Goal: Task Accomplishment & Management: Manage account settings

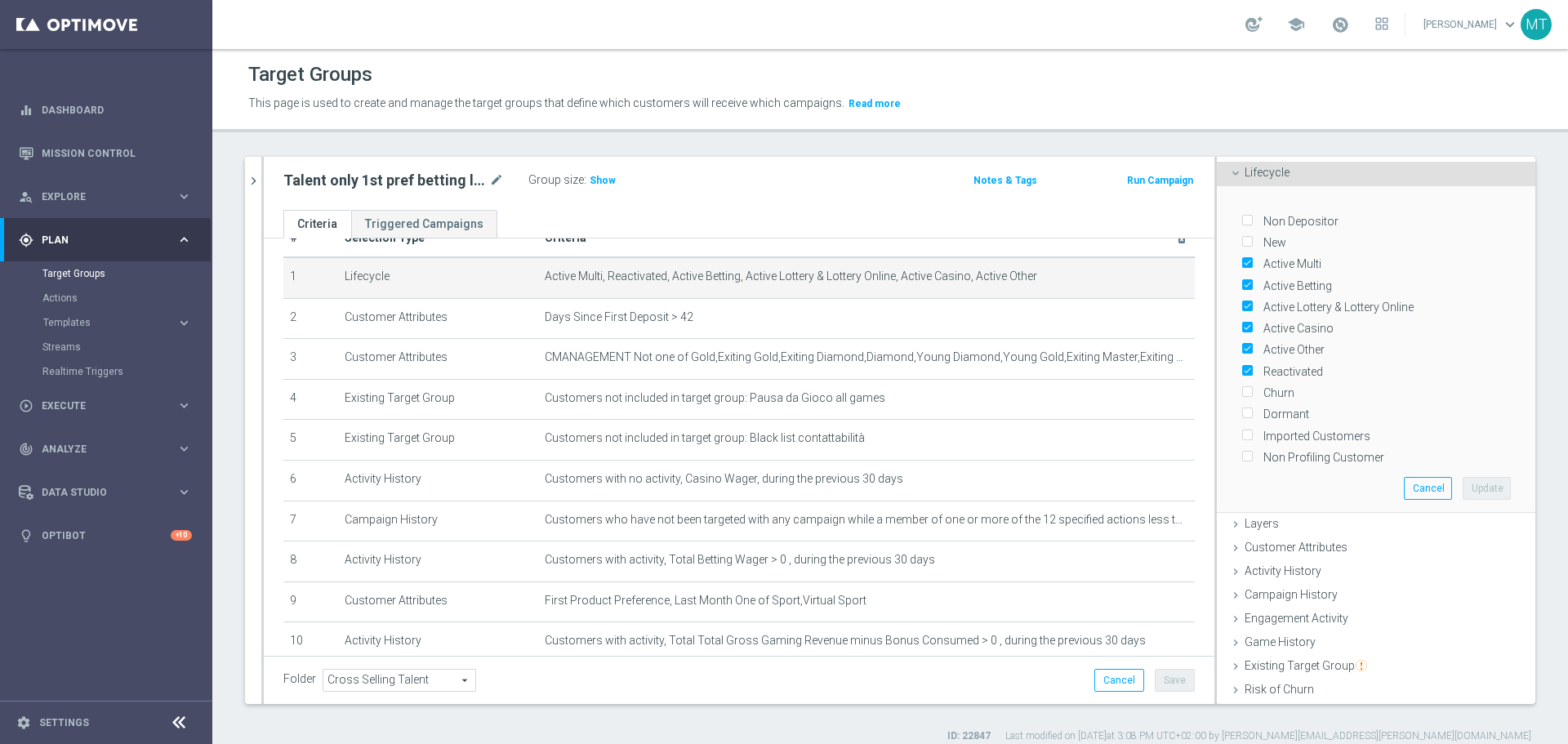
scroll to position [35, 0]
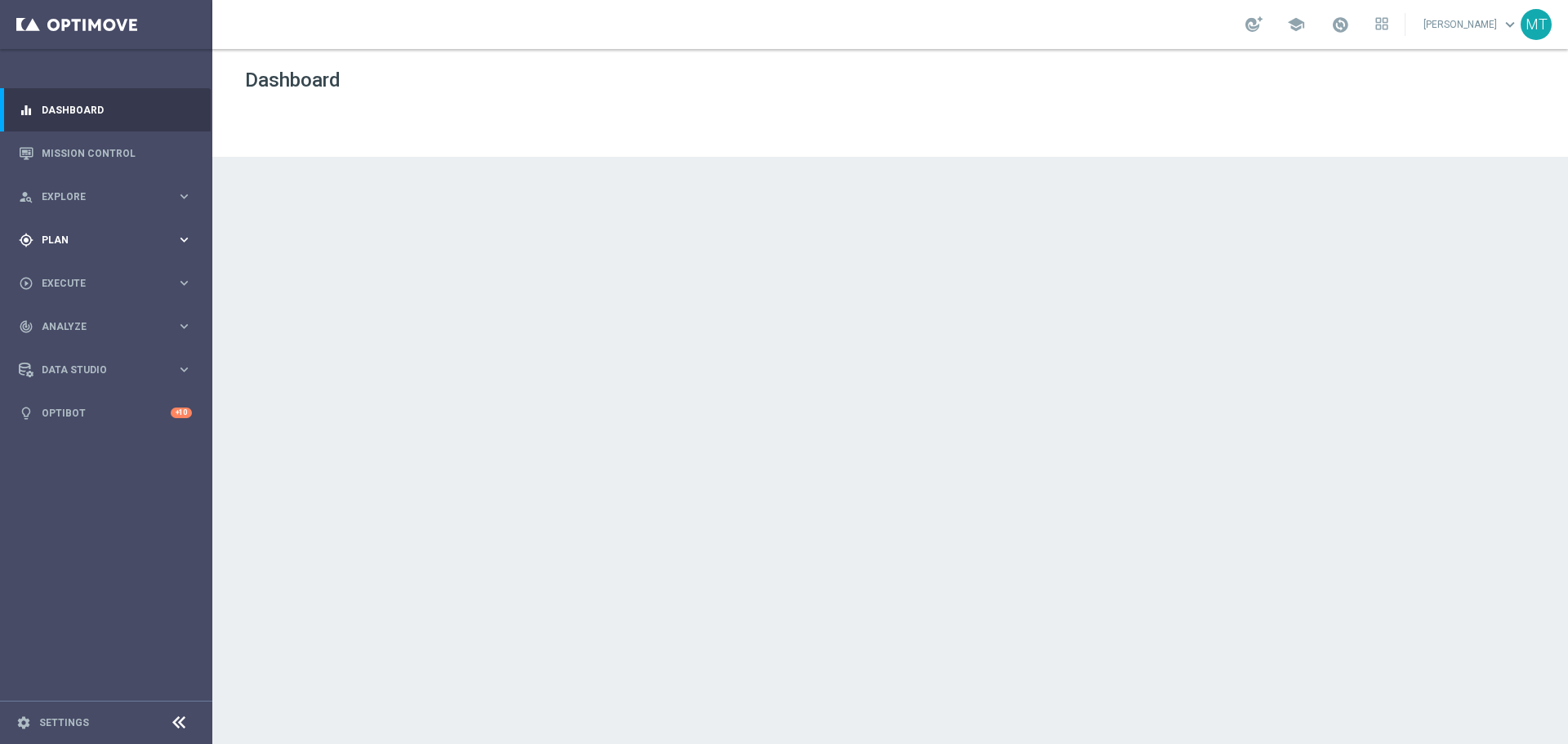
drag, startPoint x: 1937, startPoint y: 0, endPoint x: 137, endPoint y: 223, distance: 1813.8
click at [137, 223] on div "gps_fixed Plan keyboard_arrow_right" at bounding box center [105, 240] width 211 height 43
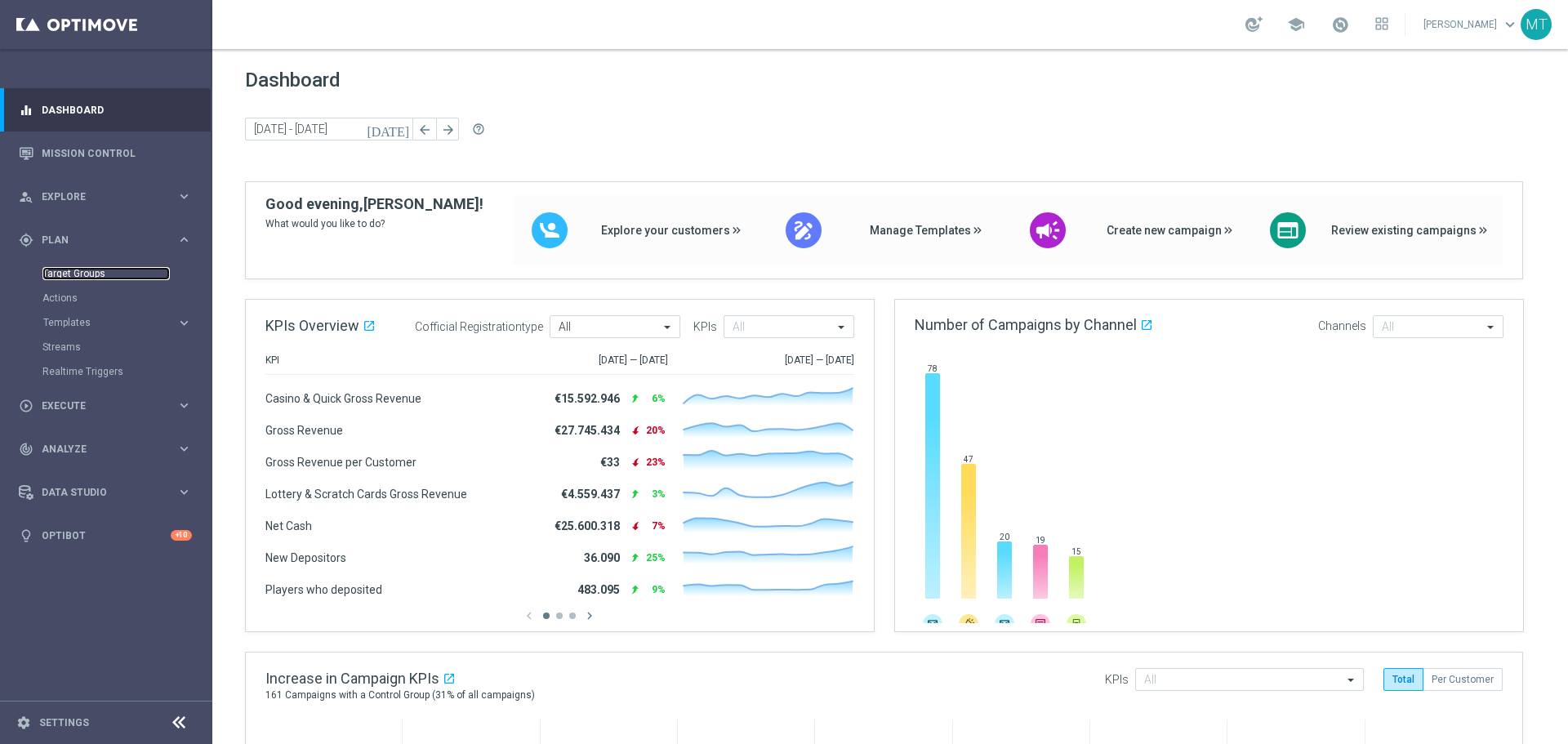
click at [88, 268] on link "Target Groups" at bounding box center [106, 273] width 127 height 13
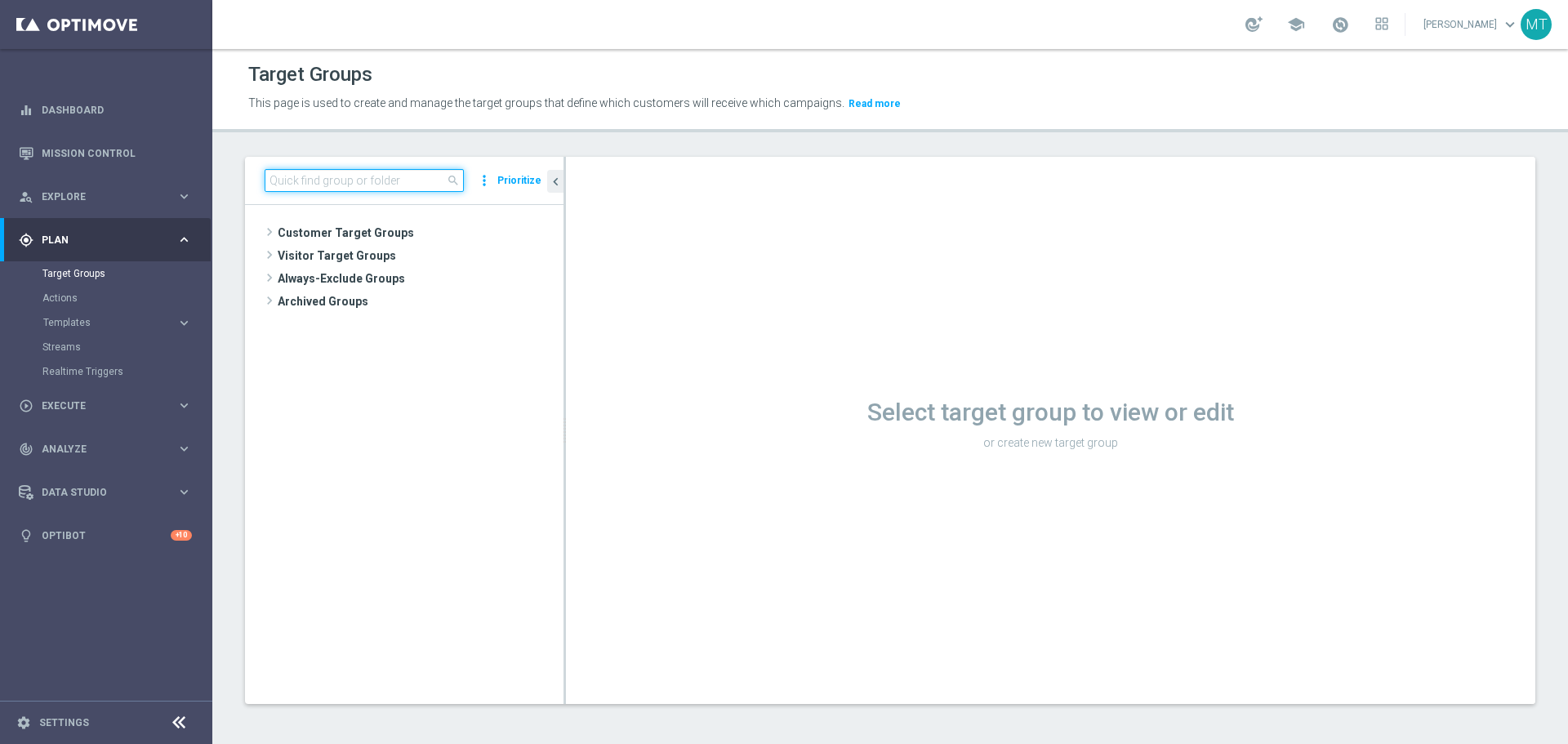
click at [302, 189] on input at bounding box center [364, 180] width 200 height 23
paste input "Multi Talent ggr nb lm > 0 1st NO Sport lm saldo"
type input "Multi Talent ggr nb lm > 0 1st NO Sport"
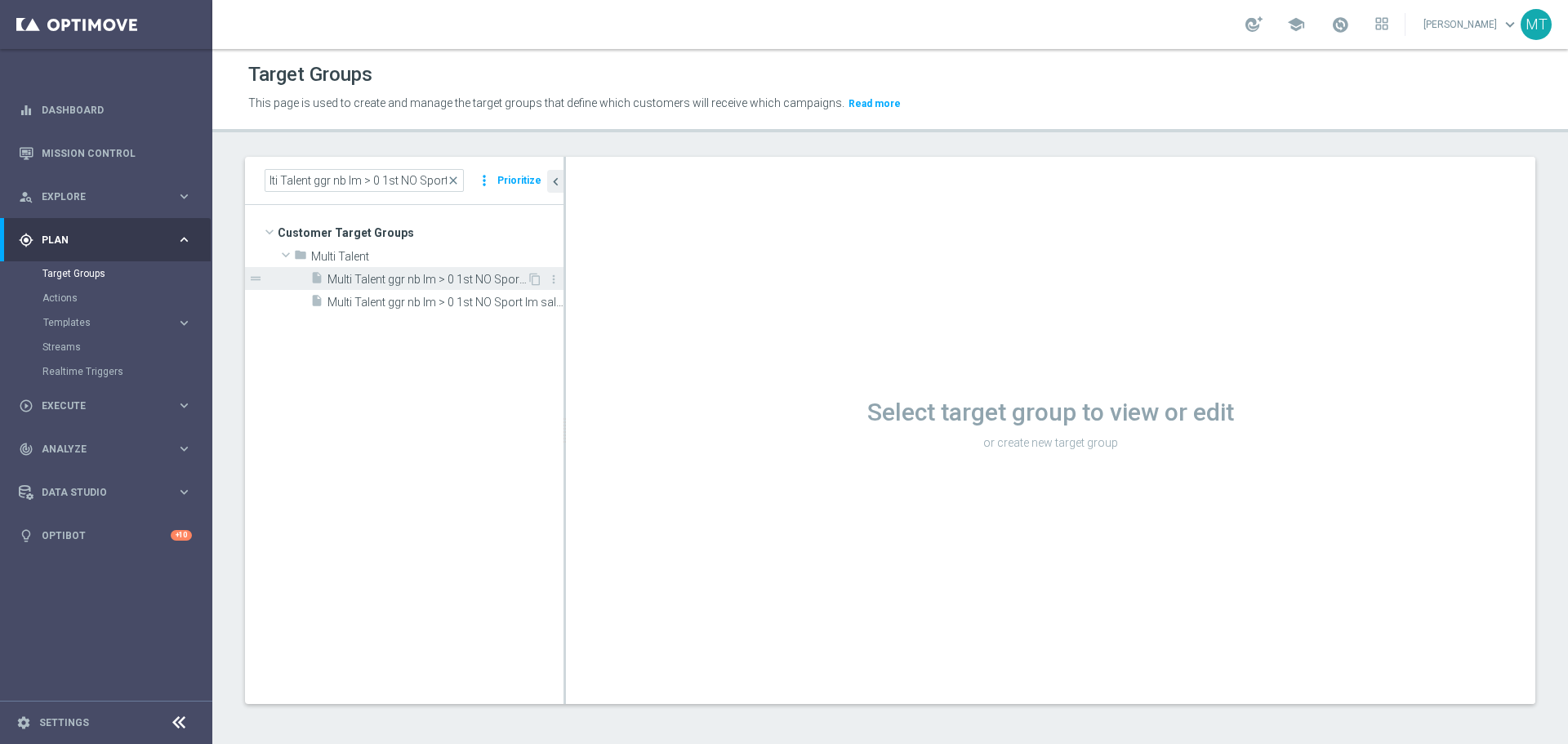
click at [464, 277] on span "Multi Talent ggr nb lm > 0 1st NO Sport lm NO saldo" at bounding box center [426, 279] width 200 height 14
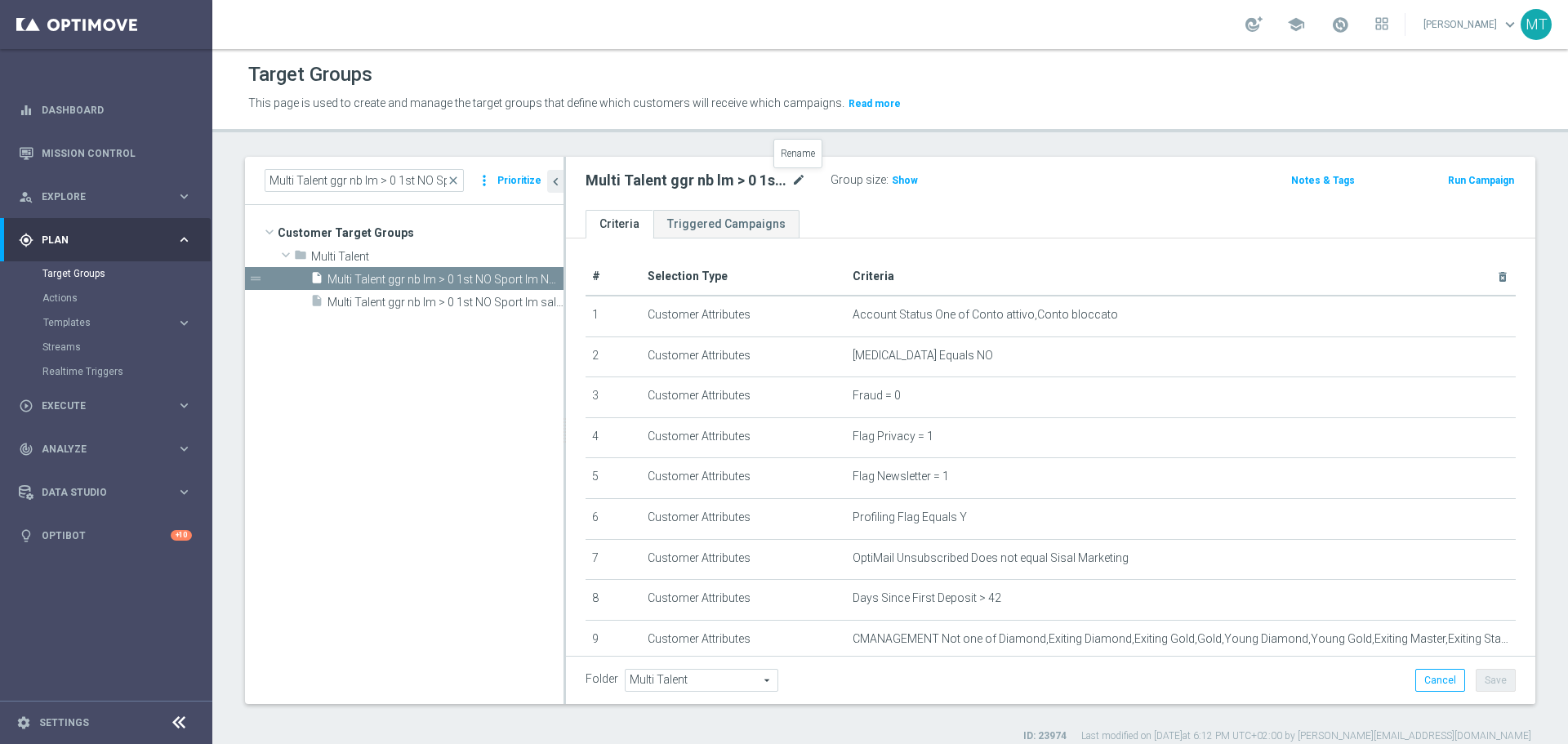
click at [798, 177] on icon "mode_edit" at bounding box center [798, 180] width 14 height 20
click at [897, 180] on span "Show" at bounding box center [905, 180] width 26 height 11
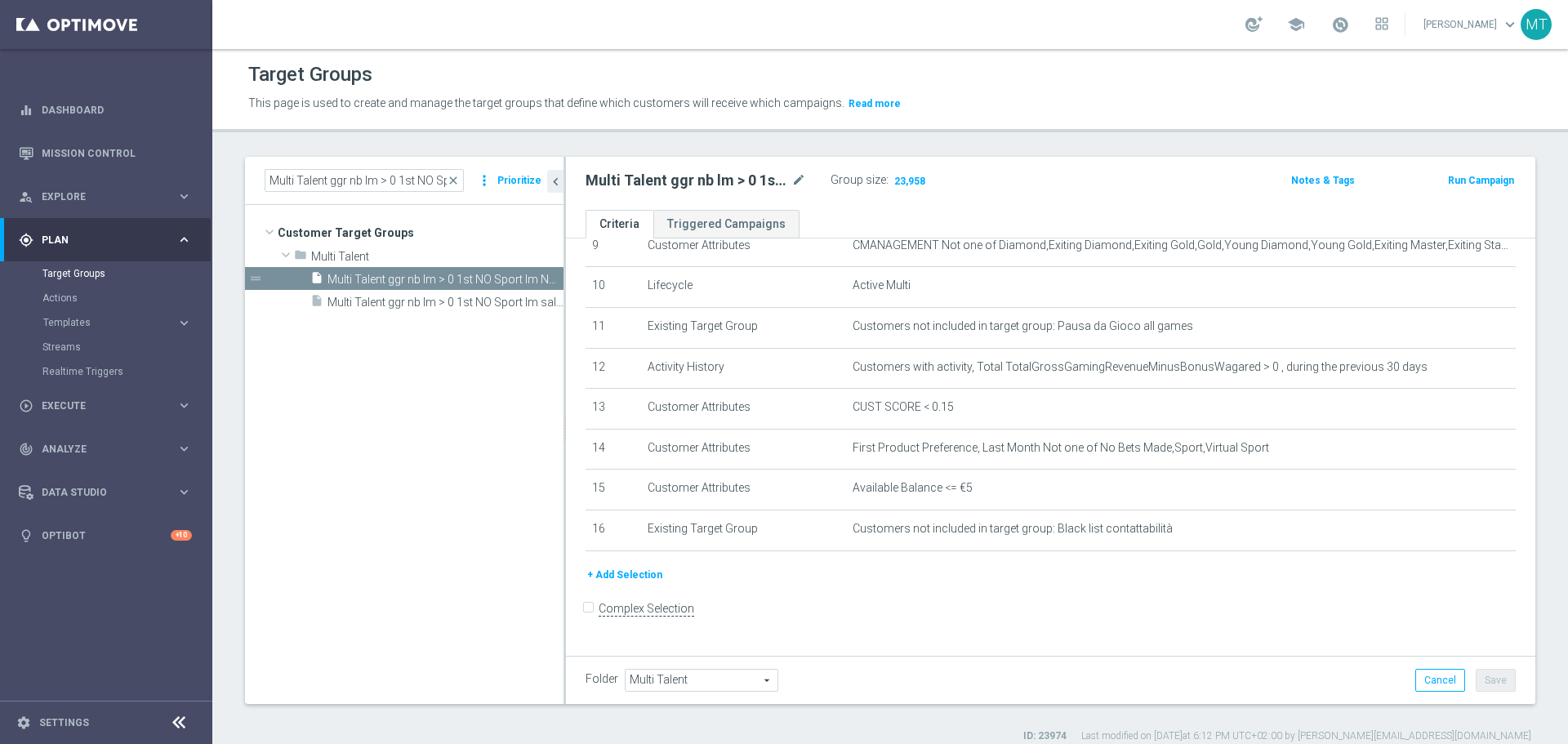
click at [618, 583] on button "+ Add Selection" at bounding box center [624, 574] width 78 height 18
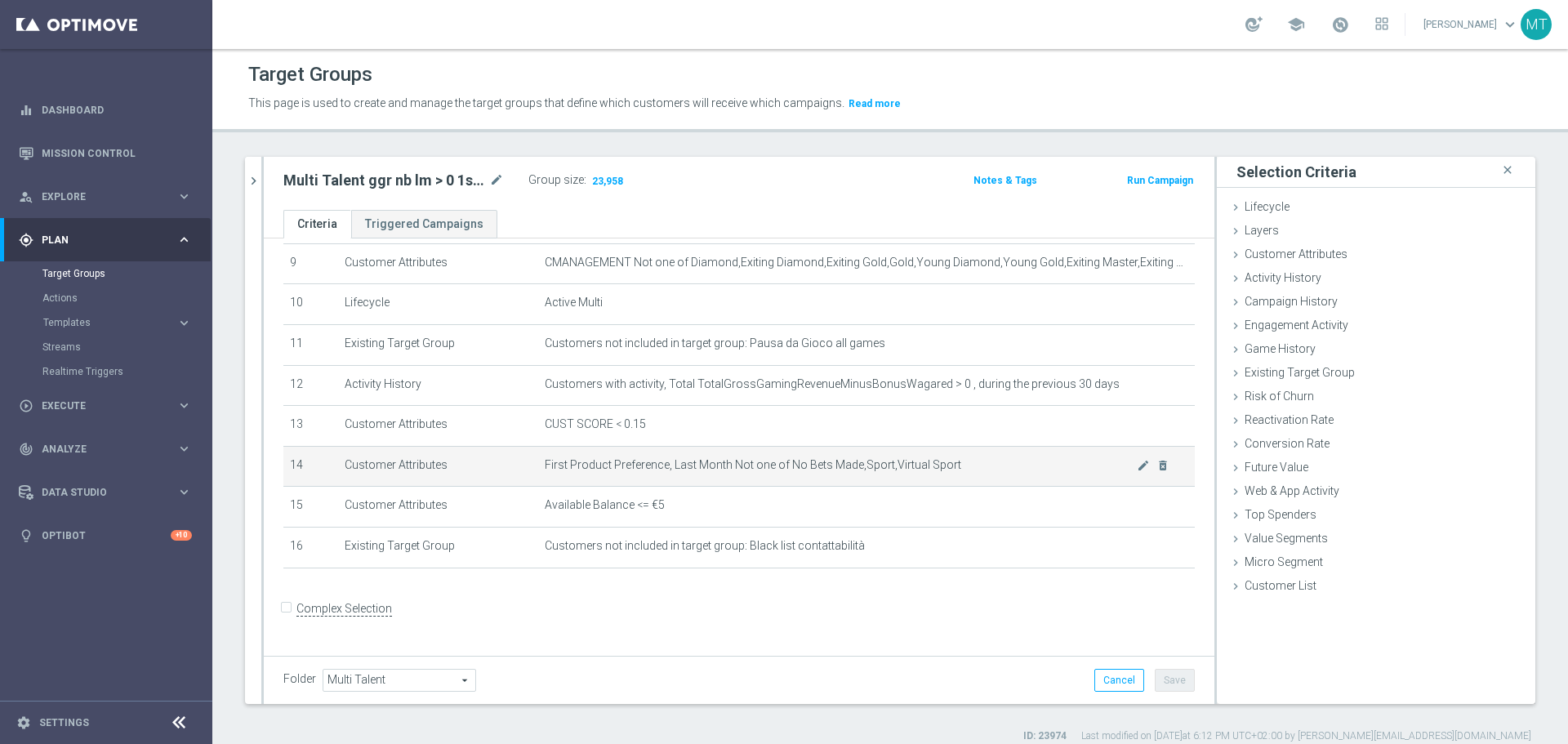
scroll to position [375, 0]
click at [1335, 253] on div "Customer Attributes done" at bounding box center [1375, 255] width 319 height 25
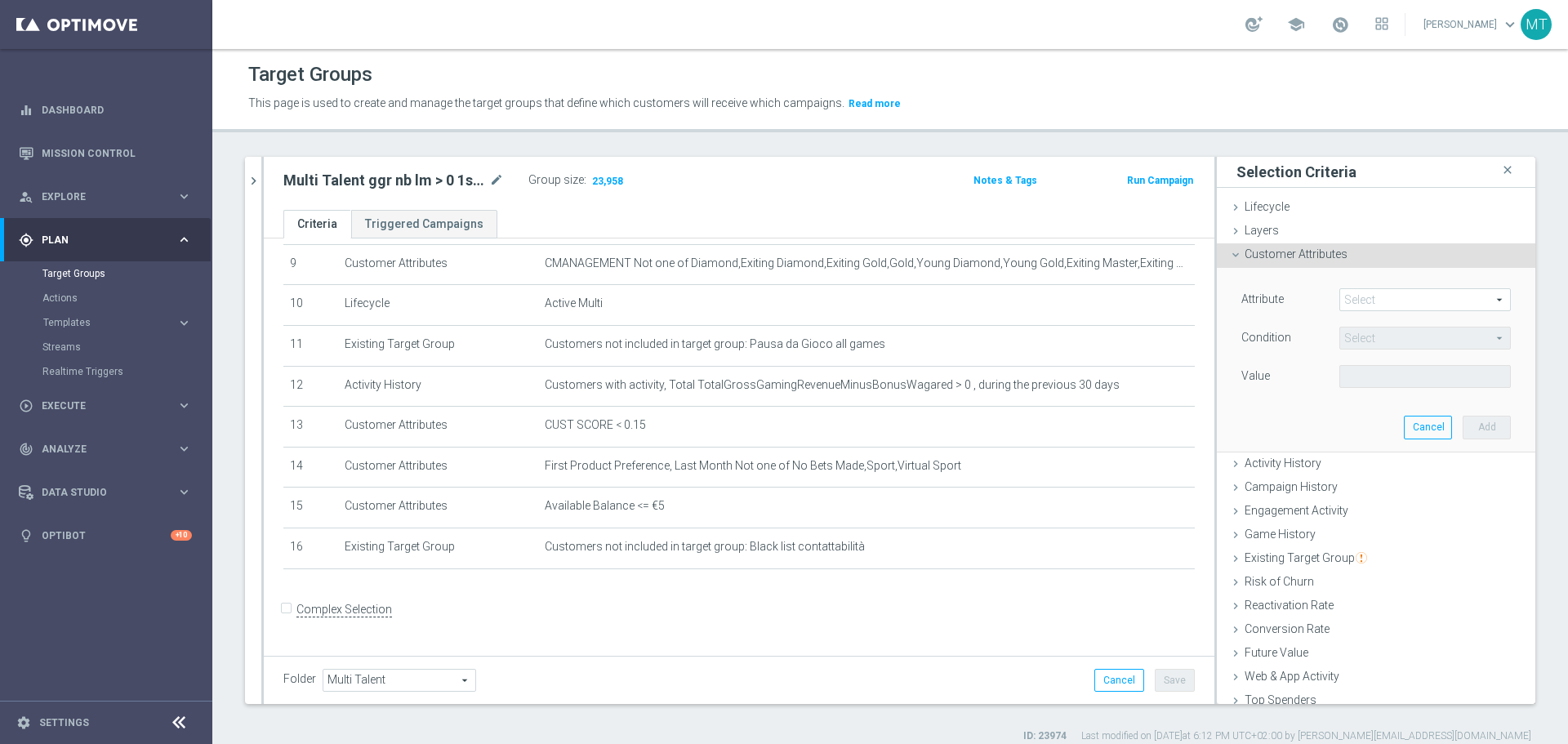
click at [1348, 298] on span at bounding box center [1424, 299] width 170 height 21
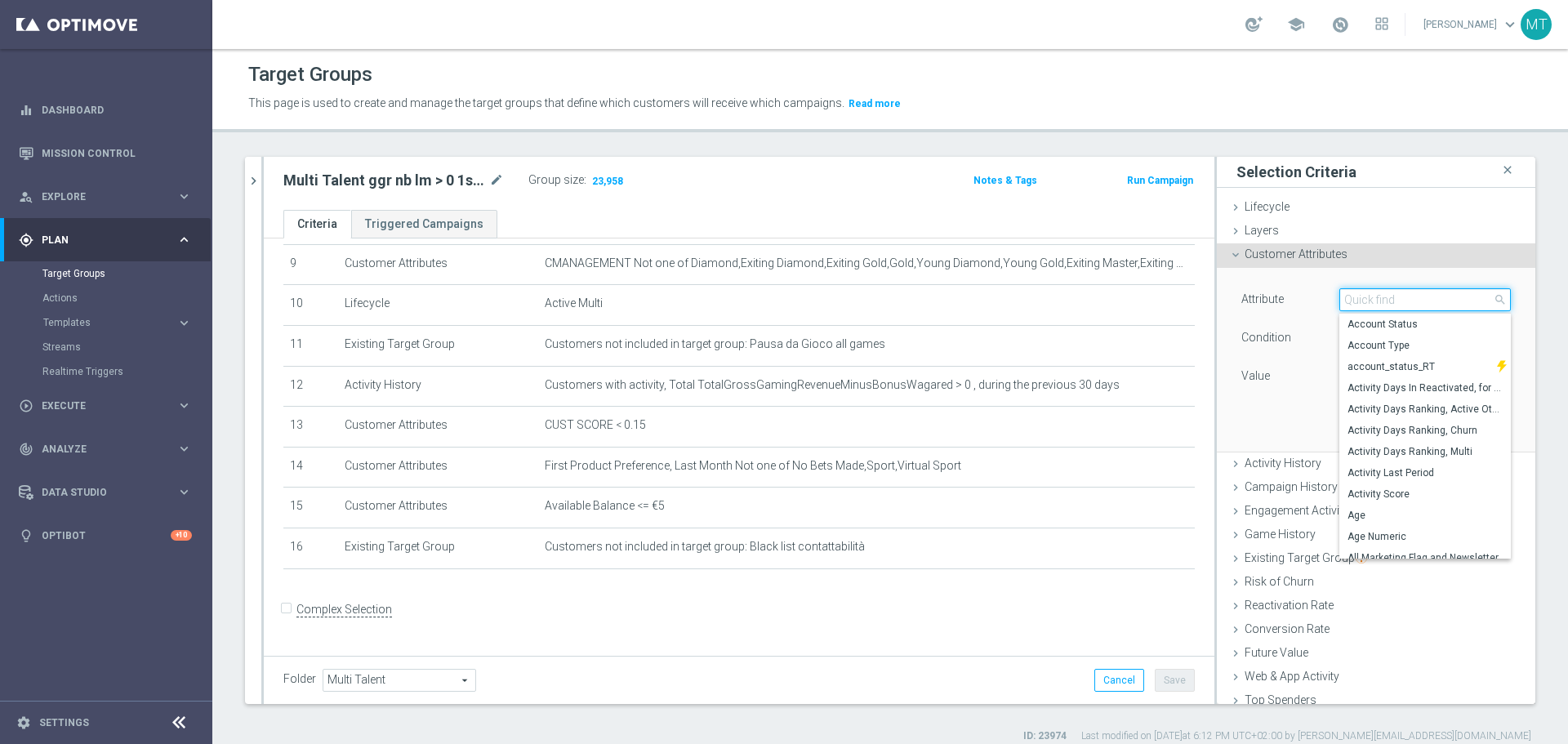
click at [1351, 298] on input "search" at bounding box center [1424, 299] width 172 height 23
type input "a"
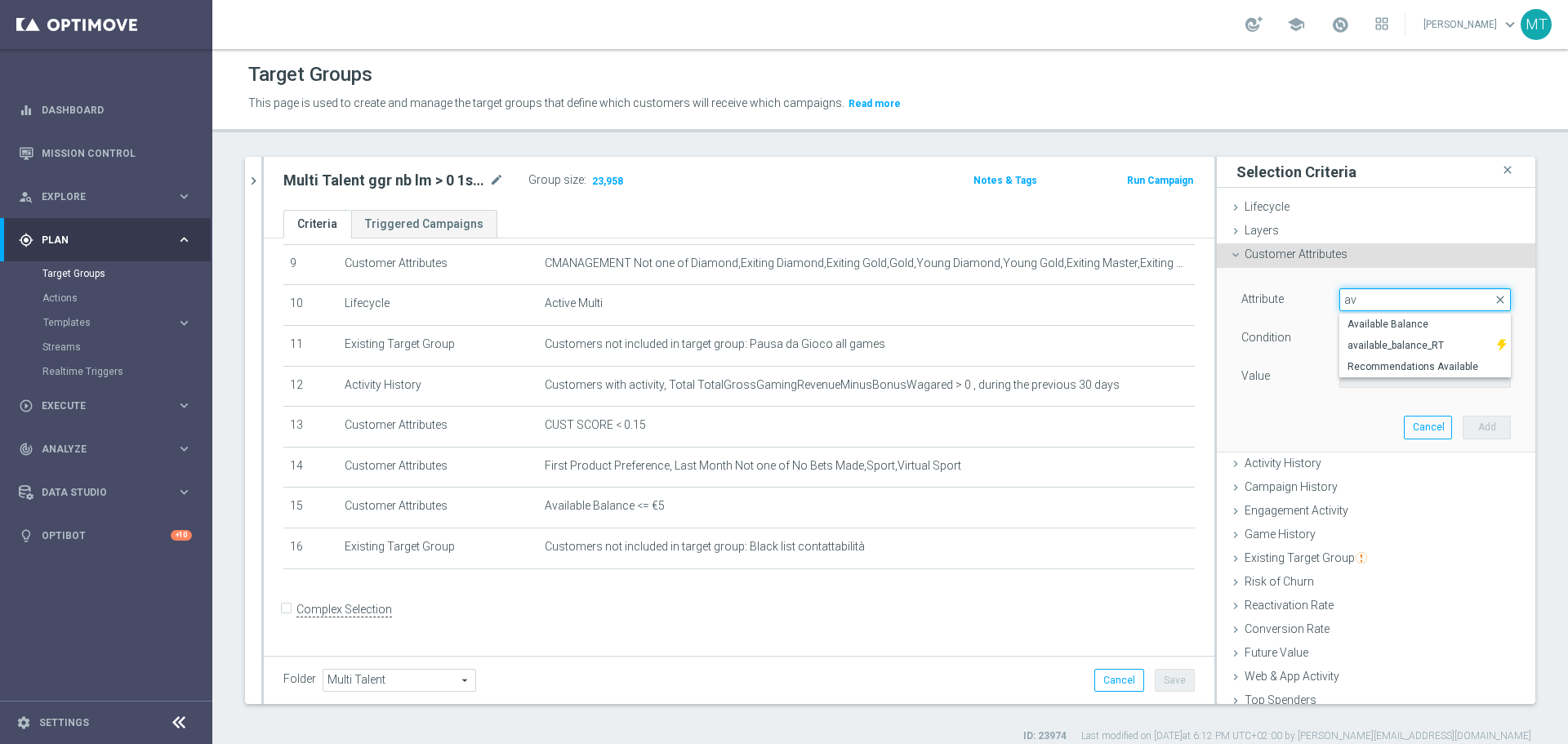
type input "a"
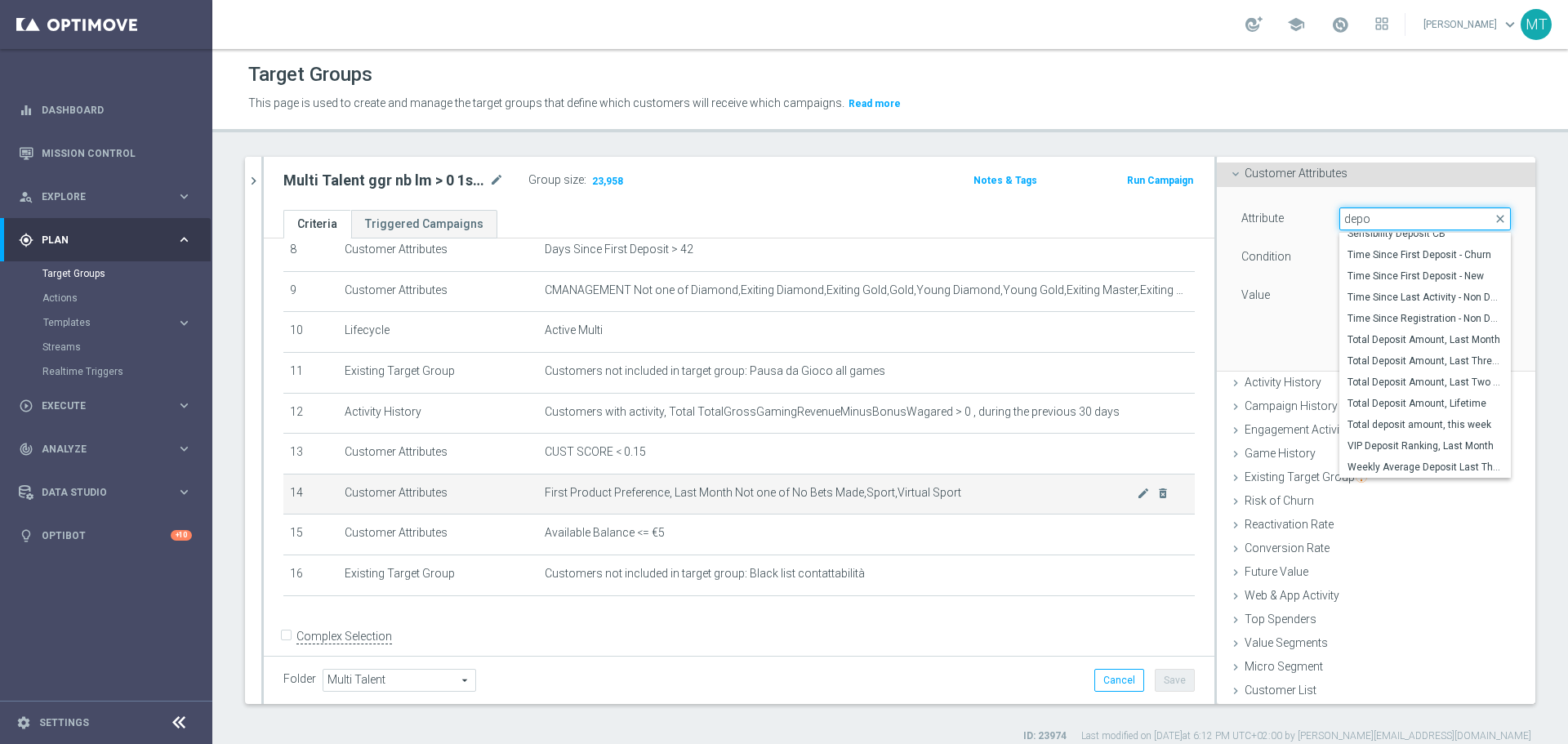
scroll to position [348, 0]
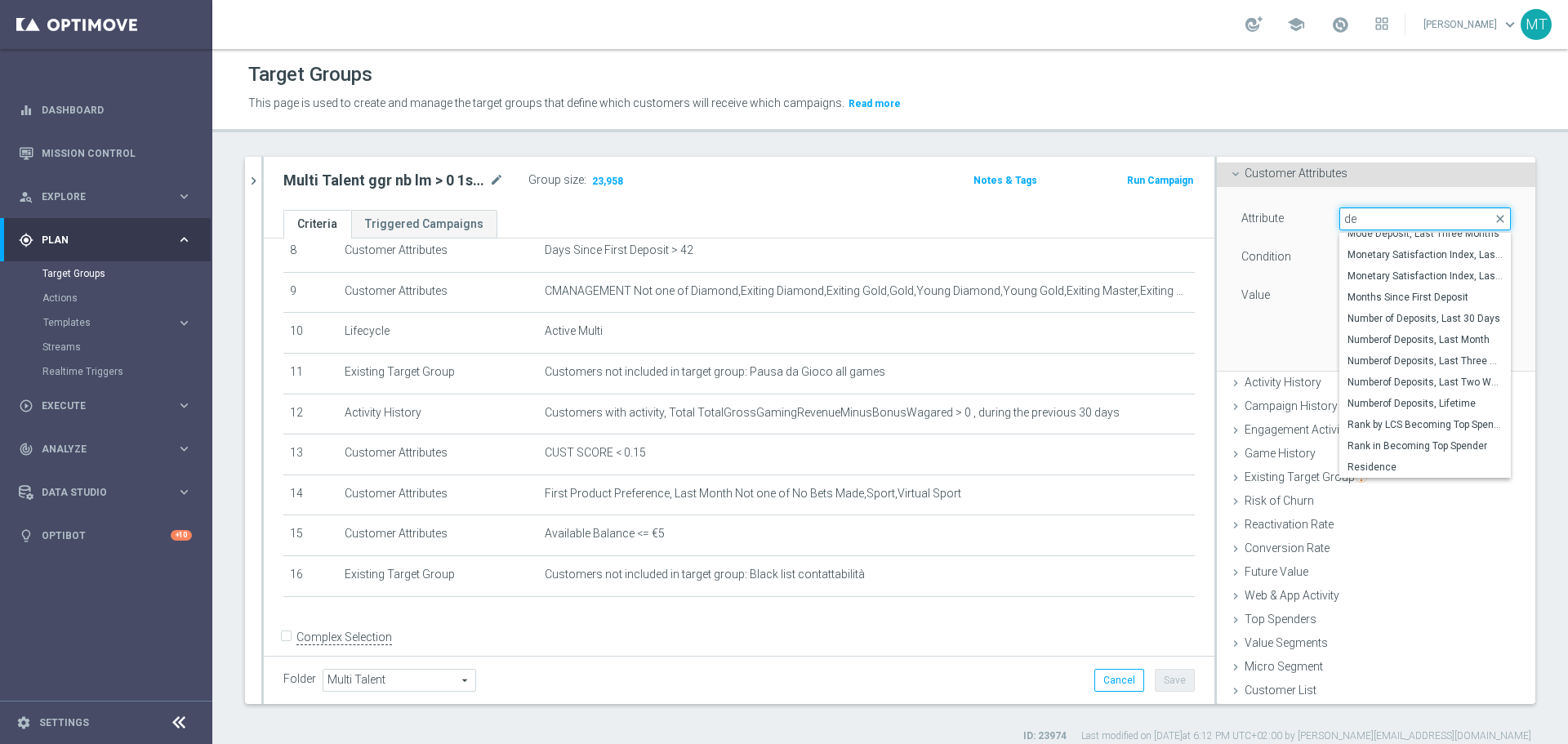
type input "d"
type input "deposit"
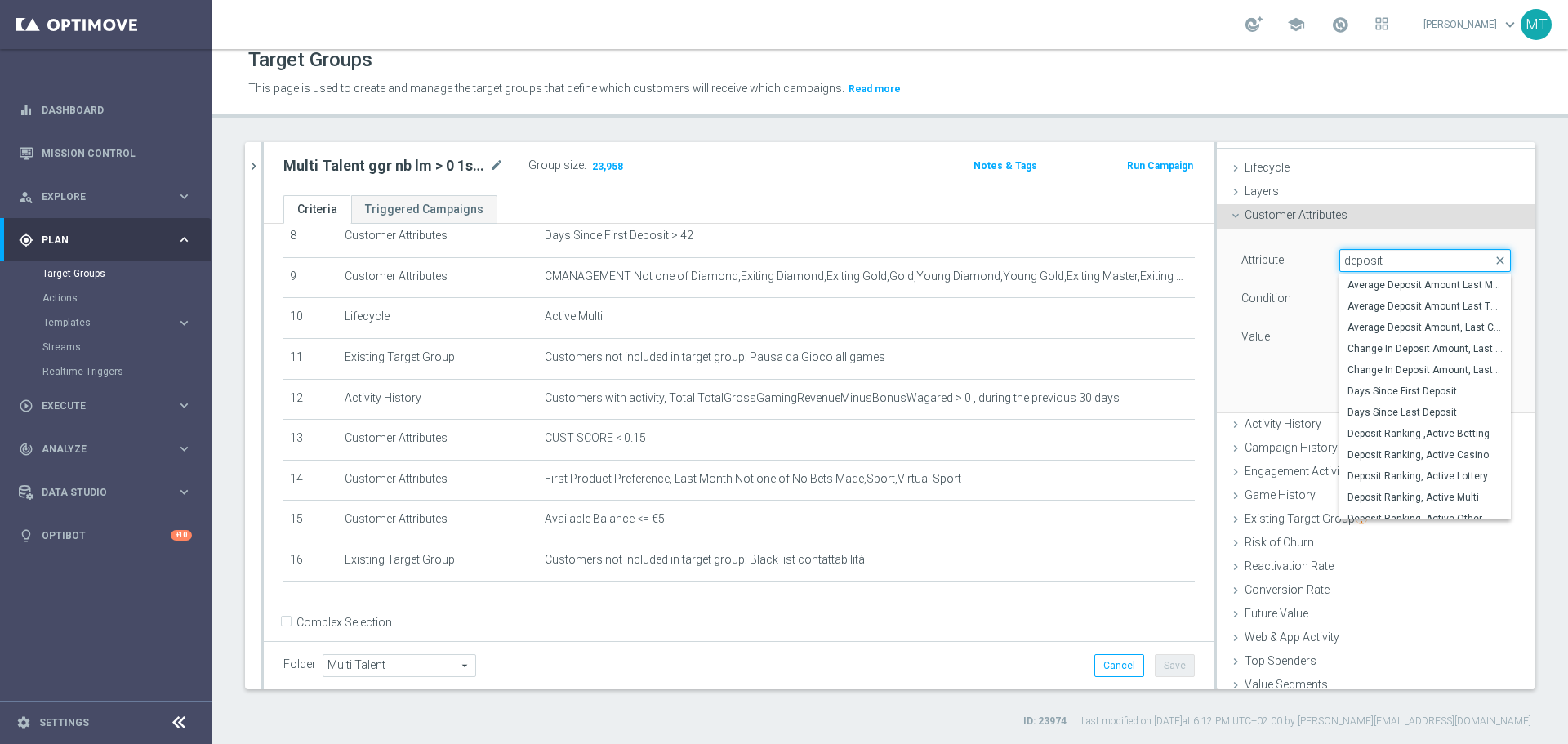
scroll to position [24, 0]
click at [1379, 310] on span "Average Deposit Amount Last Three Months" at bounding box center [1424, 307] width 155 height 13
type input "Average Deposit Amount Last Three Months"
type input "="
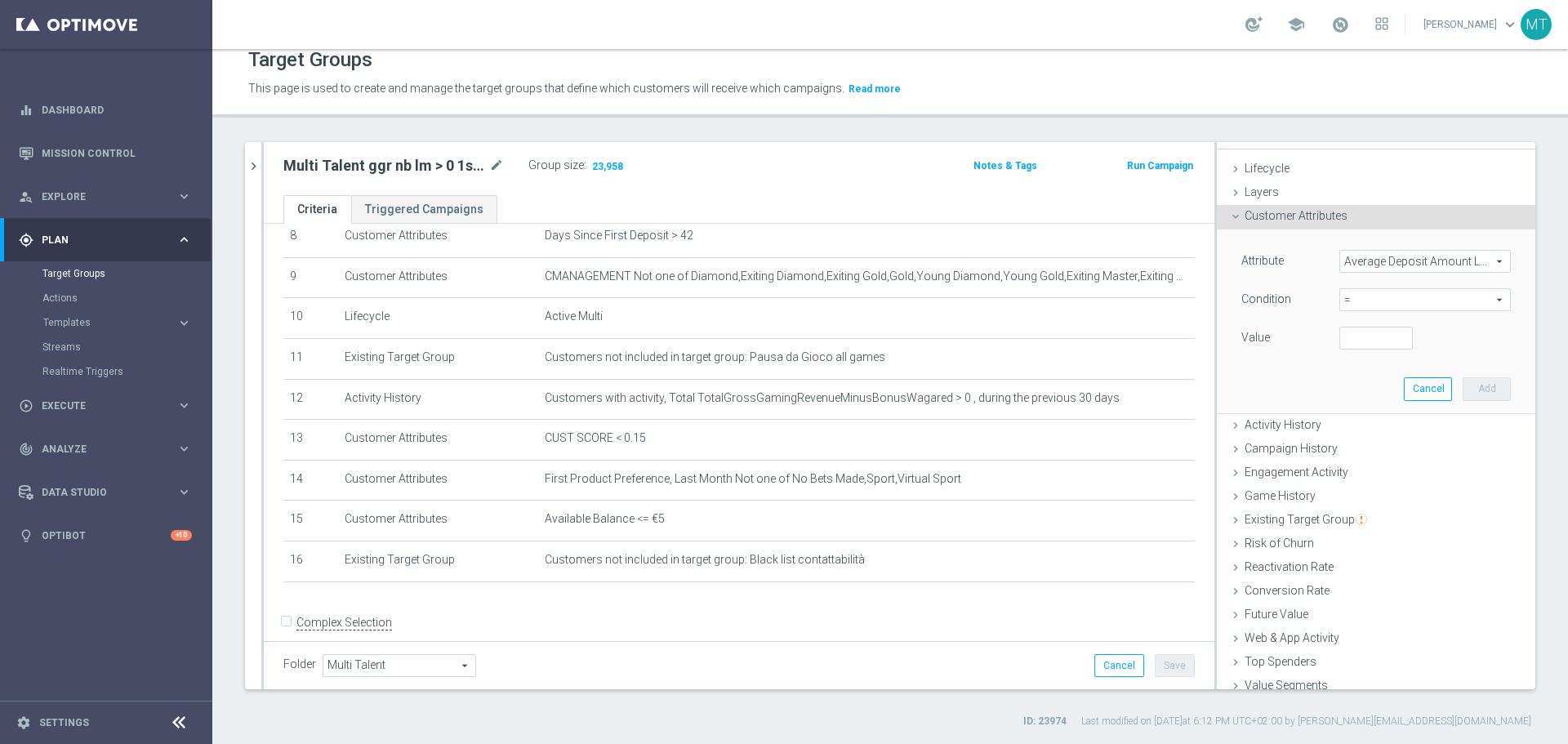
click at [1371, 262] on span "Average Deposit Amount Last Three Months" at bounding box center [1424, 261] width 170 height 21
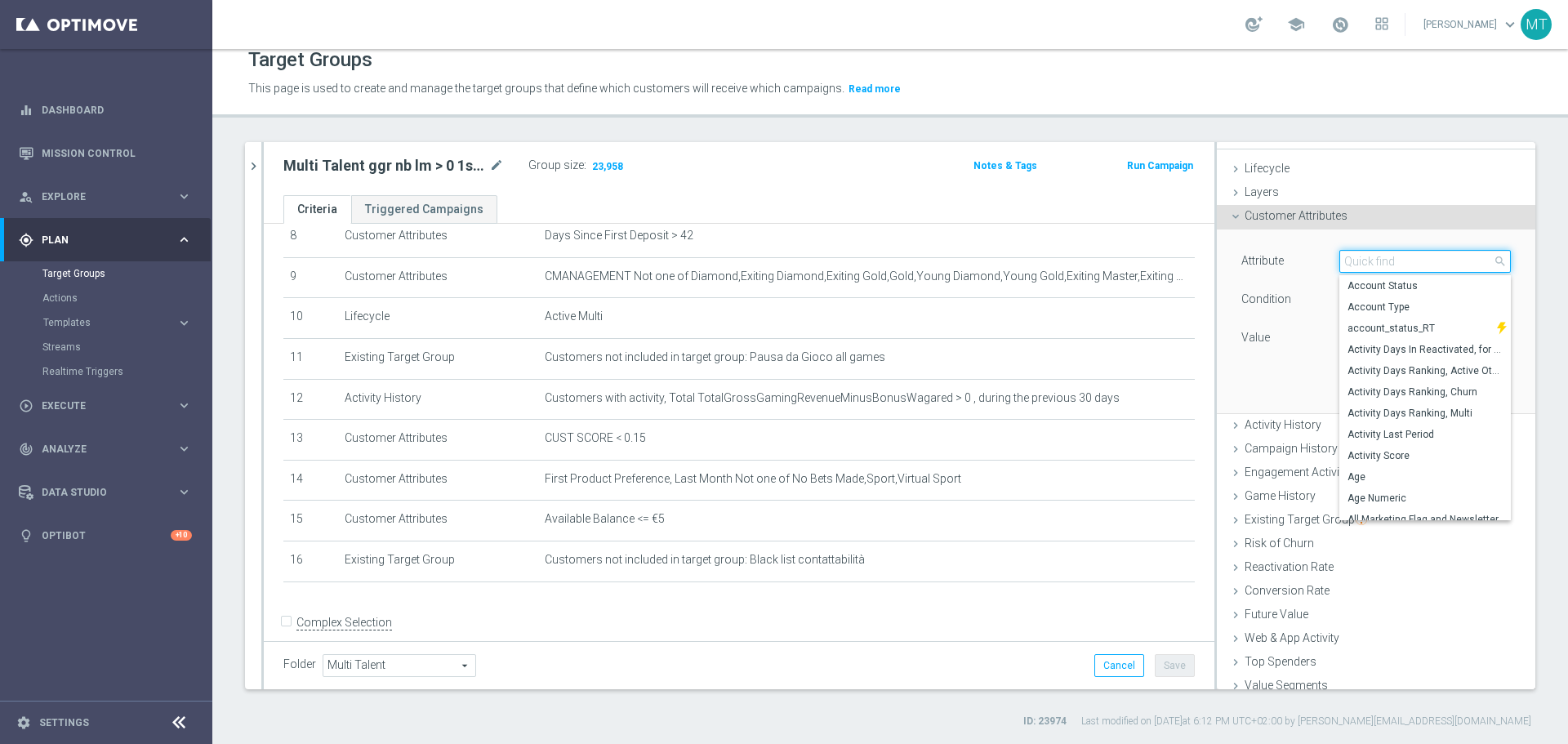
click at [1340, 264] on input "search" at bounding box center [1424, 261] width 172 height 23
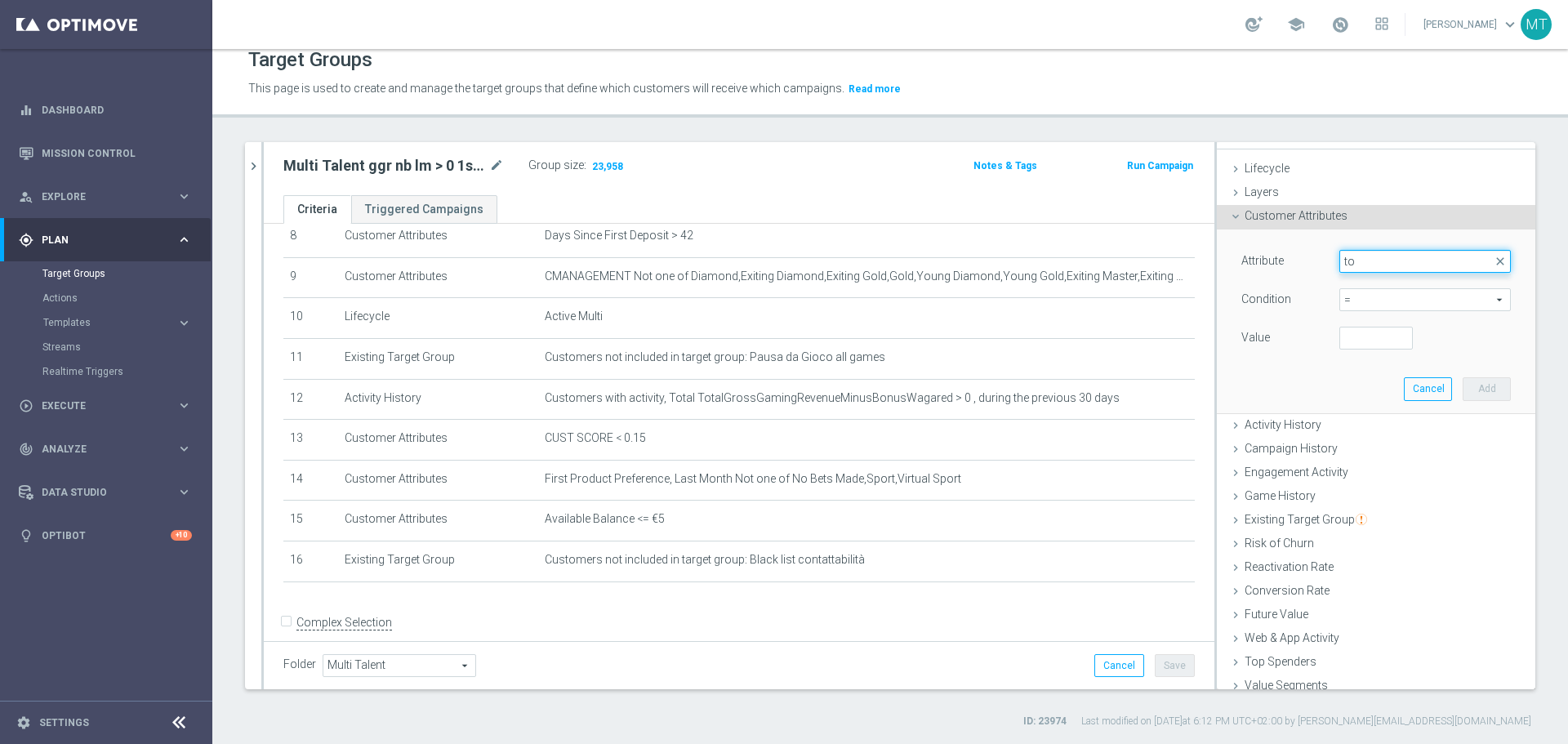
type input "t"
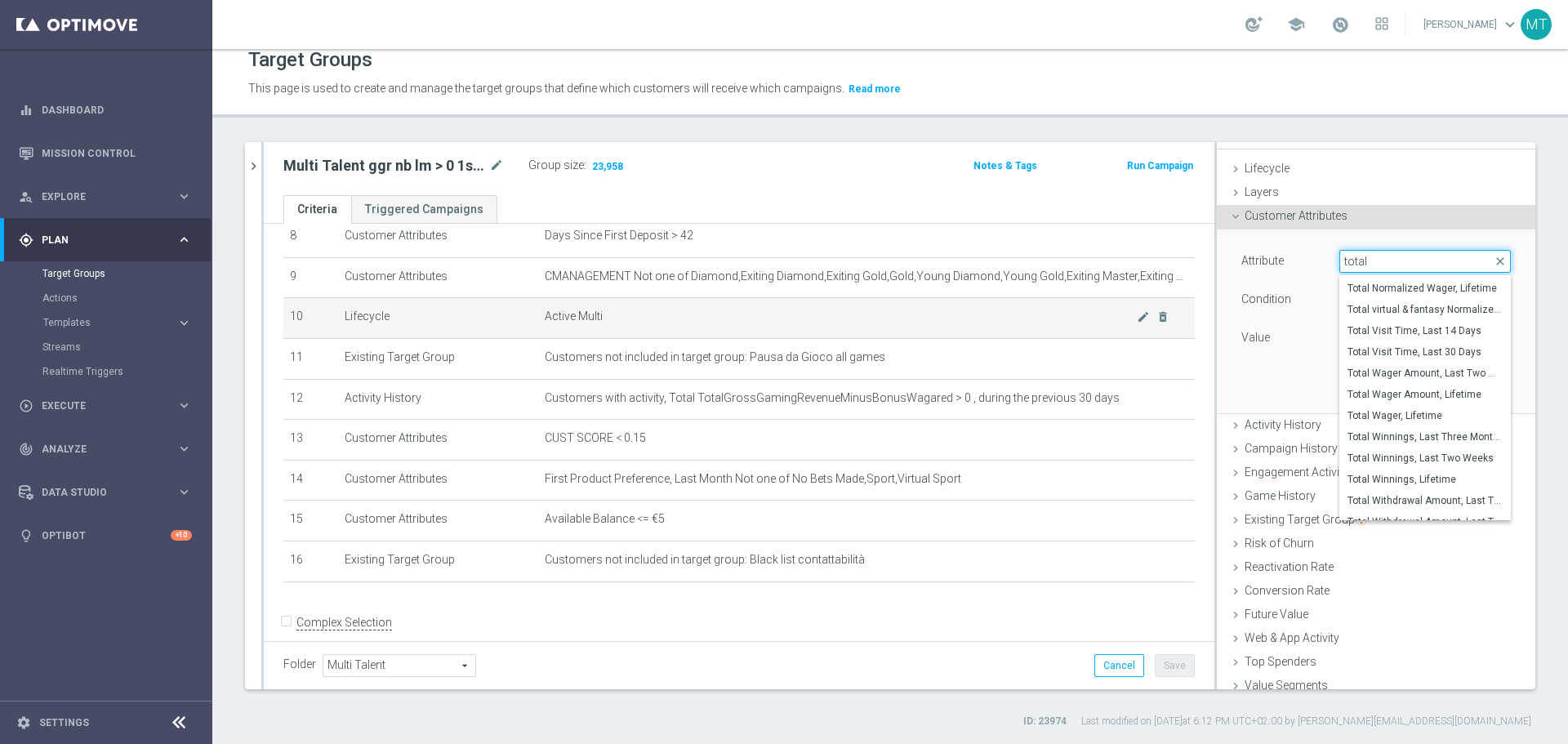
scroll to position [375, 0]
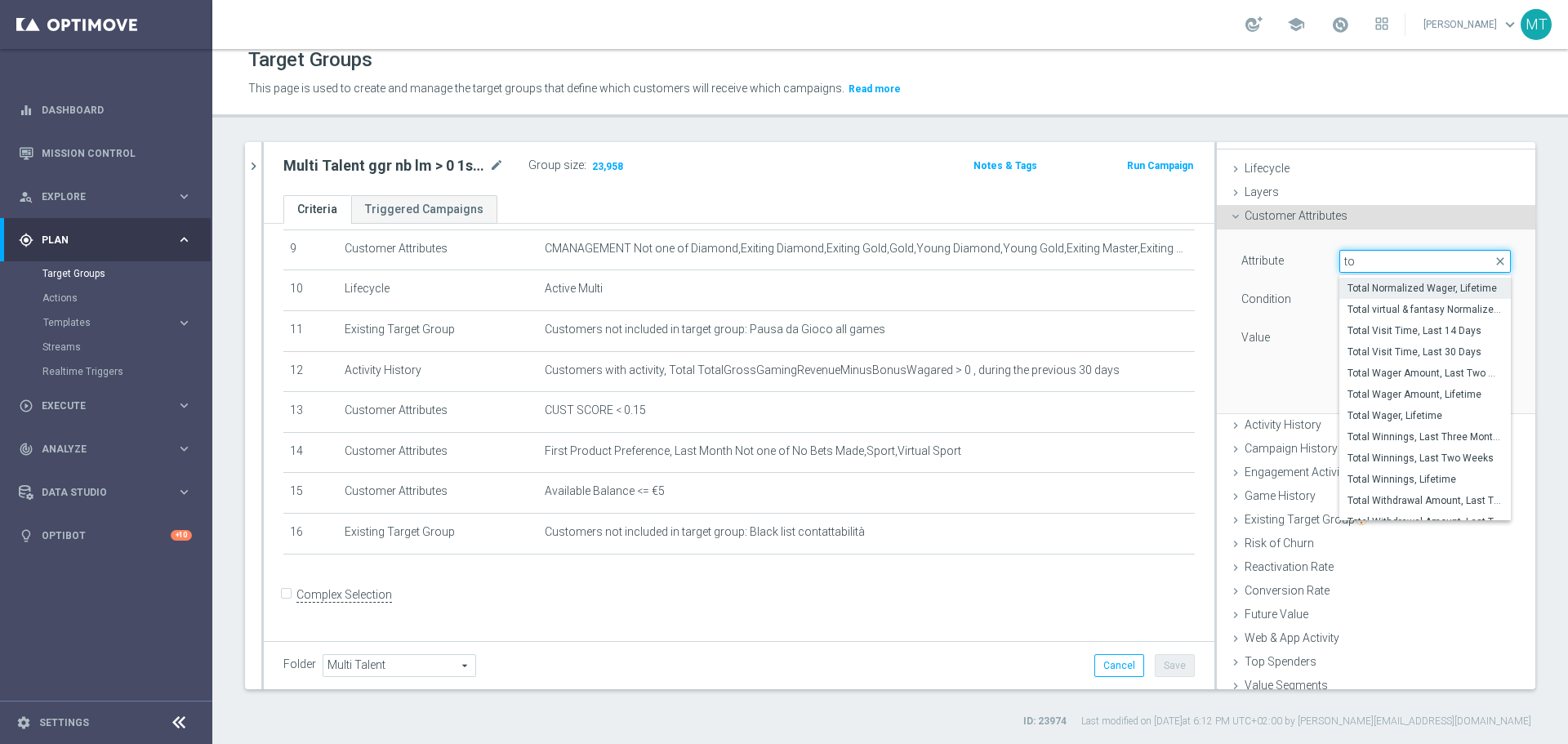
type input "t"
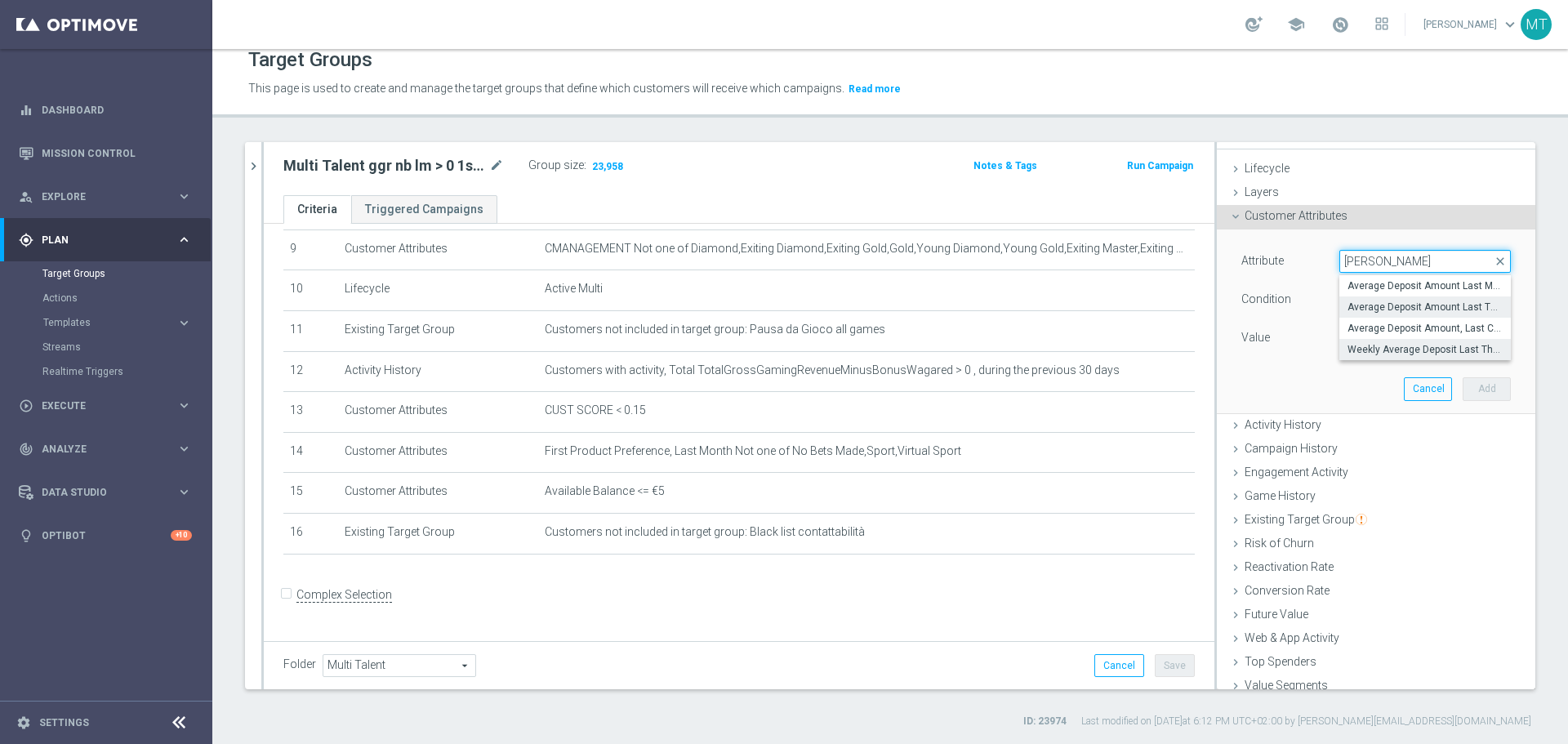
type input "[PERSON_NAME]"
click at [1413, 352] on span "Weekly Average Deposit Last Three Months" at bounding box center [1424, 349] width 155 height 13
type input "Weekly Average Deposit Last Three Months"
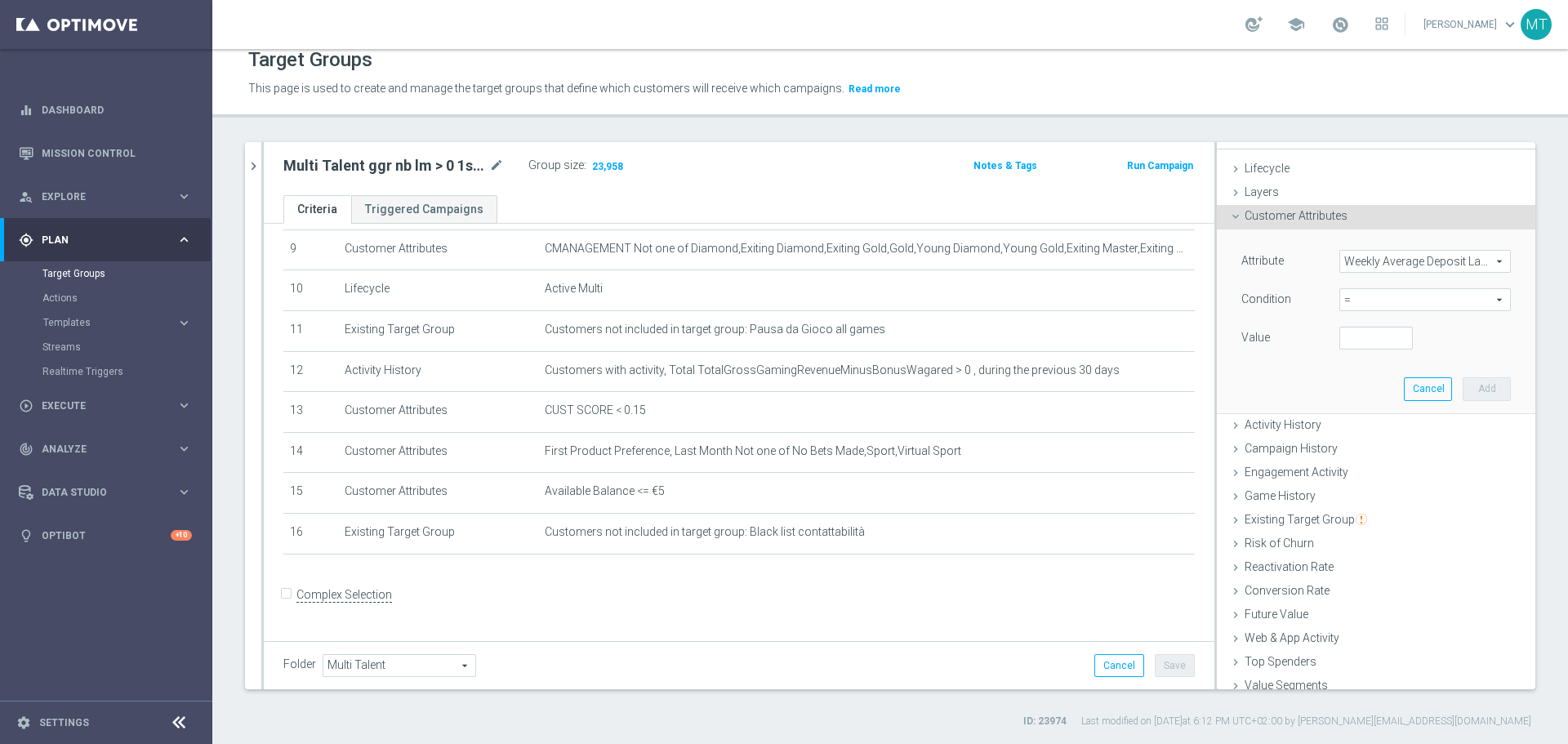
click at [1343, 300] on span "=" at bounding box center [1424, 299] width 170 height 21
click at [1456, 262] on span "Weekly Average Deposit Last Three Months" at bounding box center [1424, 261] width 170 height 21
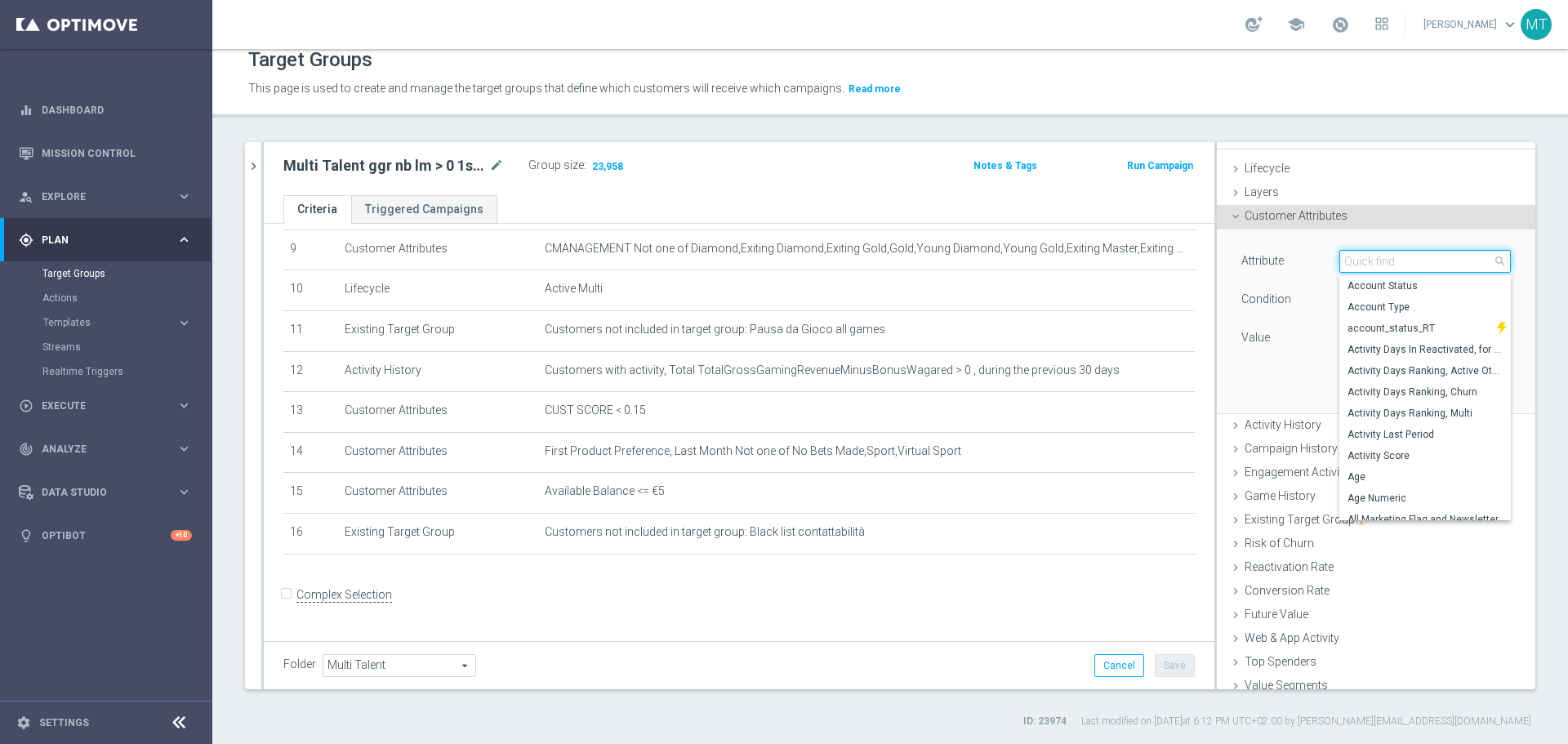
click at [1373, 263] on input "search" at bounding box center [1424, 261] width 172 height 23
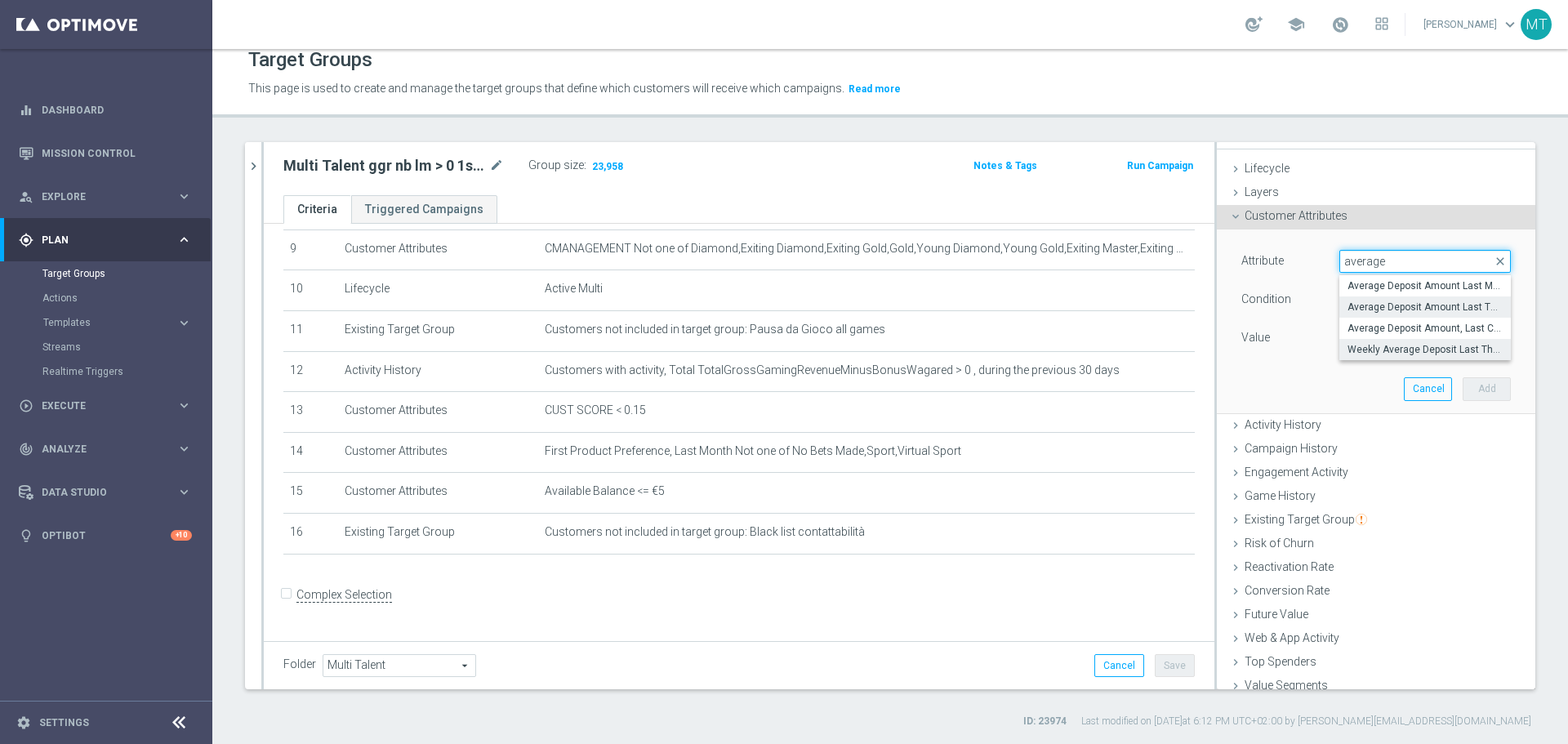
type input "average"
click at [1406, 309] on span "Average Deposit Amount Last Three Months" at bounding box center [1424, 307] width 155 height 13
type input "Average Deposit Amount Last Three Months"
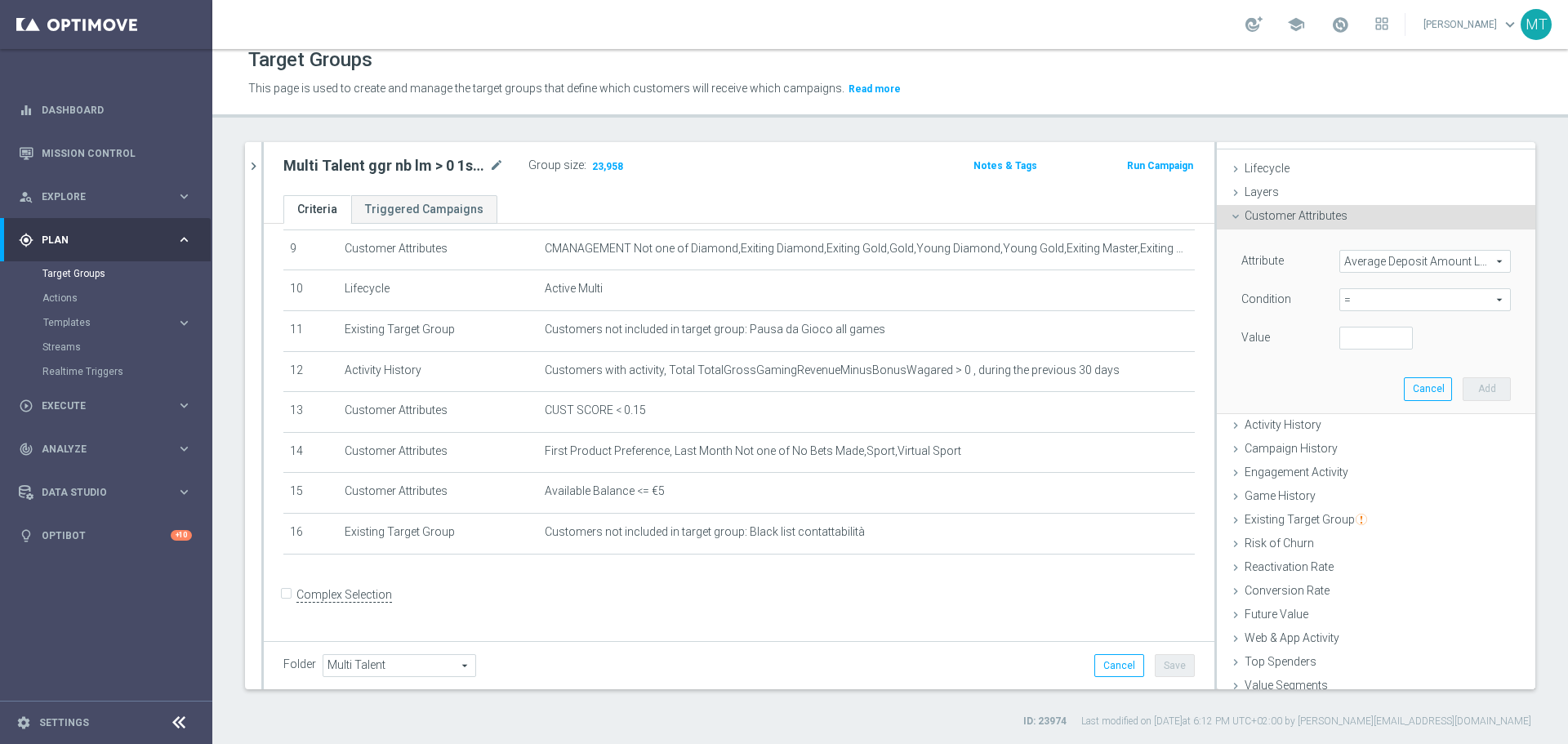
click at [1385, 306] on span "=" at bounding box center [1424, 299] width 170 height 21
click at [1402, 425] on span ">=" at bounding box center [1424, 430] width 155 height 13
type input ">="
click at [1359, 337] on input "number" at bounding box center [1375, 338] width 74 height 23
type input "25"
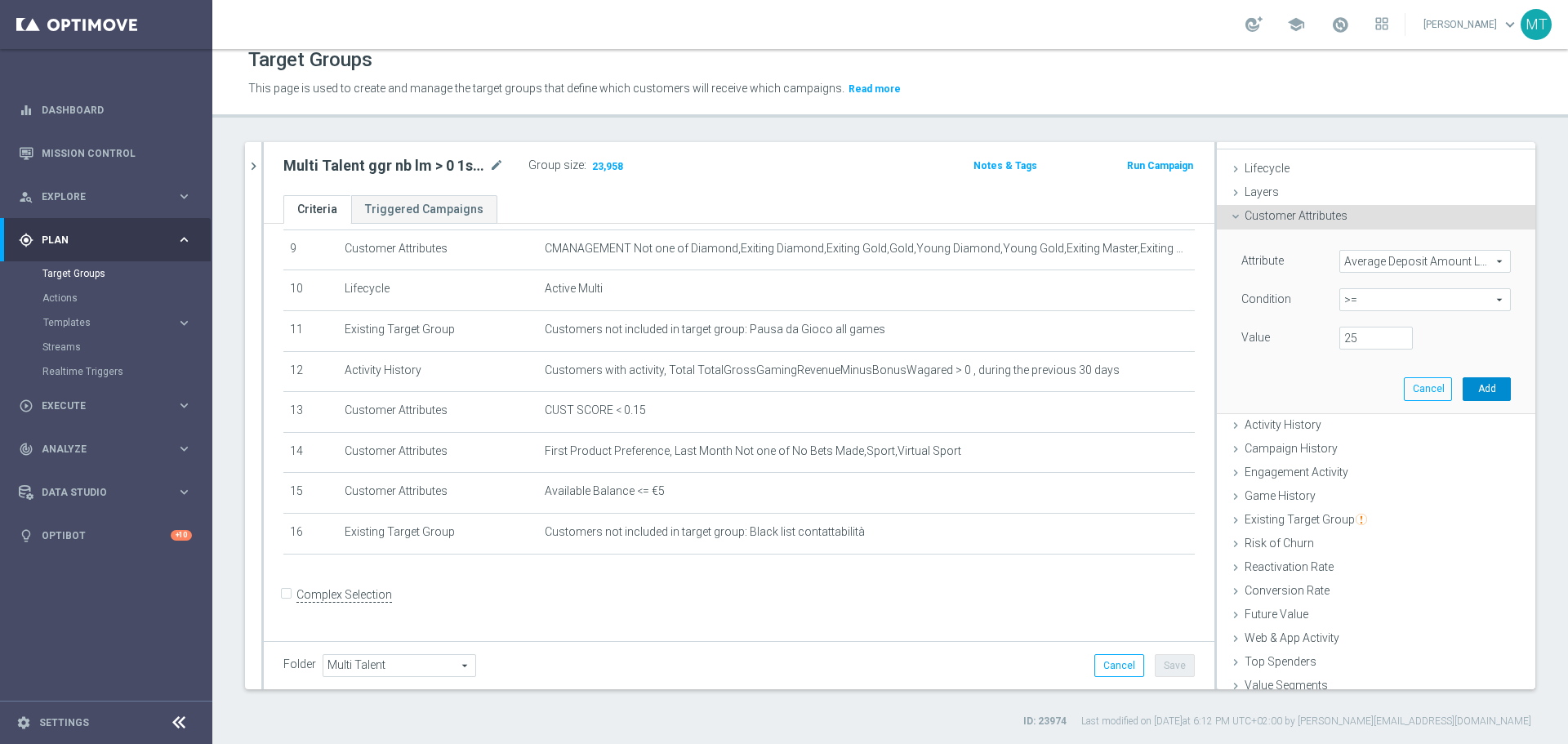
click at [1466, 390] on button "Add" at bounding box center [1486, 388] width 48 height 23
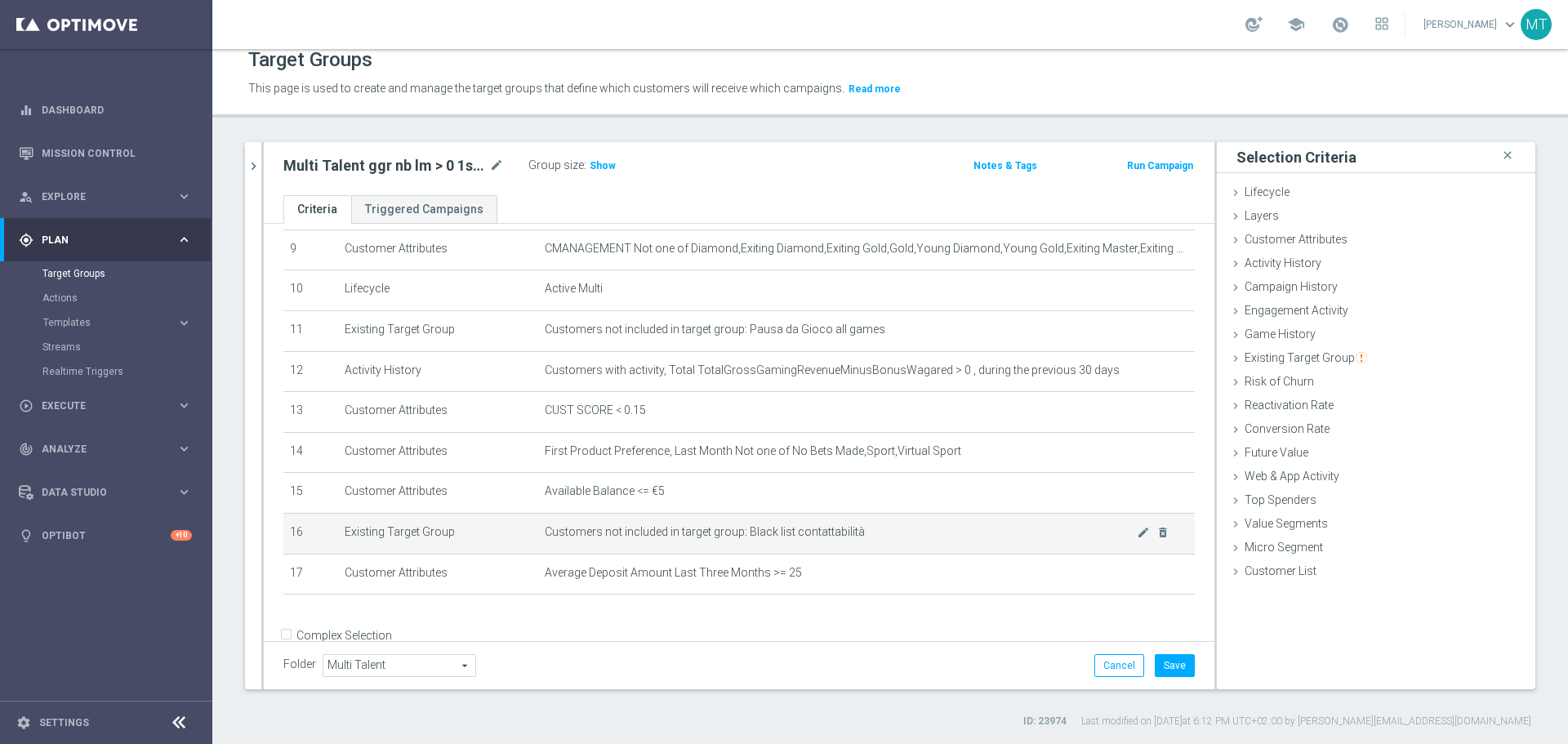
scroll to position [417, 0]
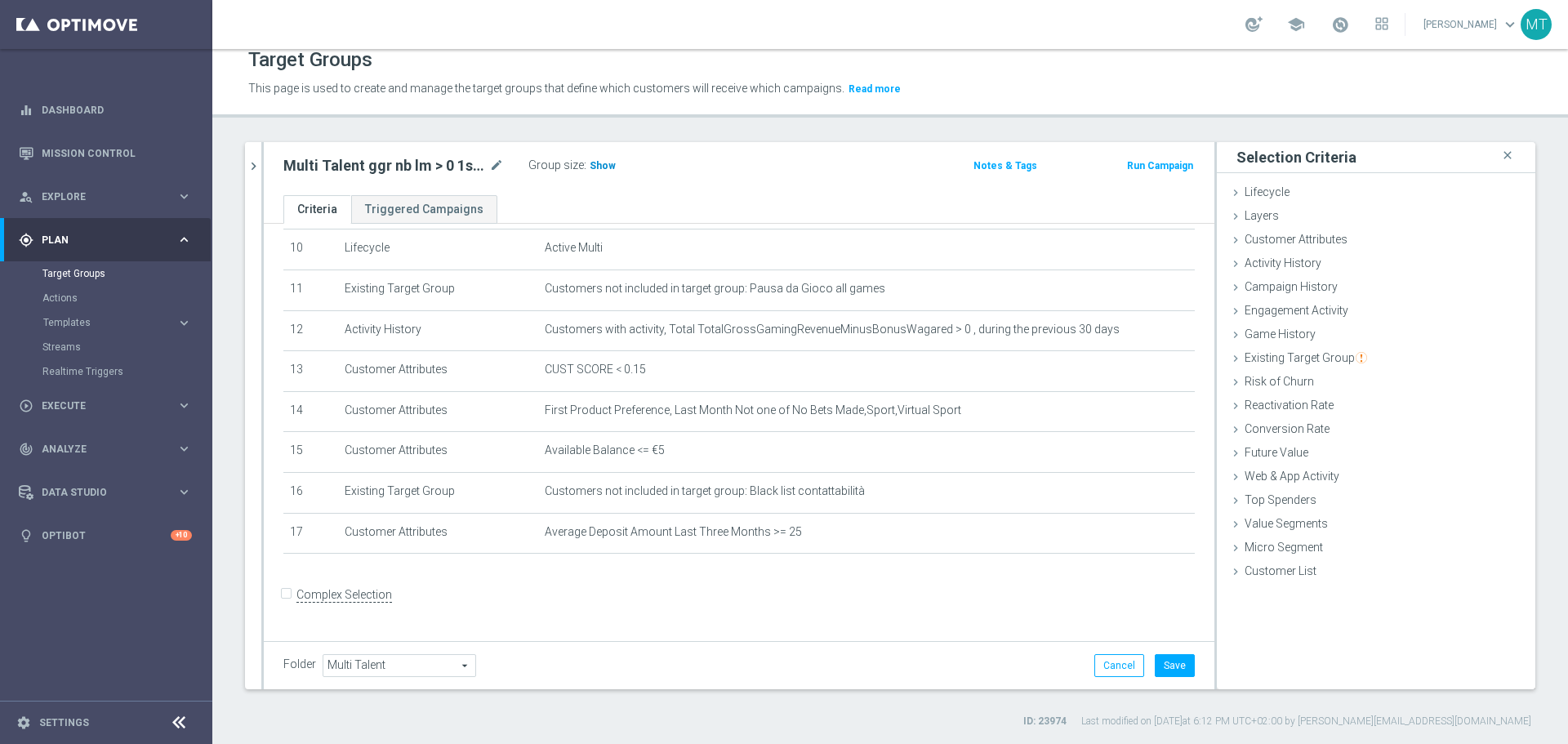
click at [604, 165] on span "Show" at bounding box center [602, 165] width 26 height 11
click at [260, 154] on button "chevron_right" at bounding box center [252, 166] width 16 height 48
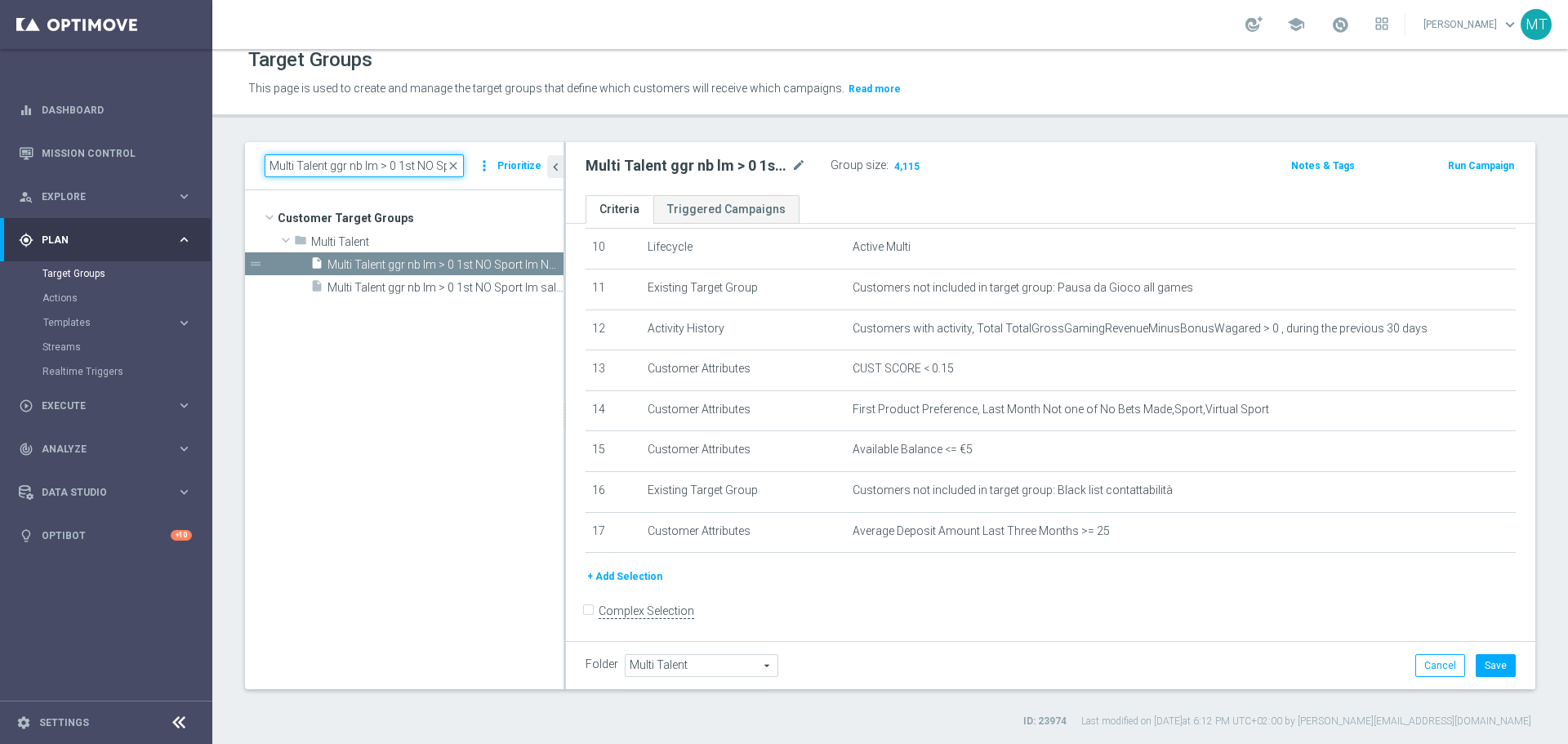
click at [455, 158] on input "Multi Talent ggr nb lm > 0 1st NO Sport" at bounding box center [364, 166] width 200 height 23
click at [456, 166] on span "close" at bounding box center [453, 165] width 13 height 13
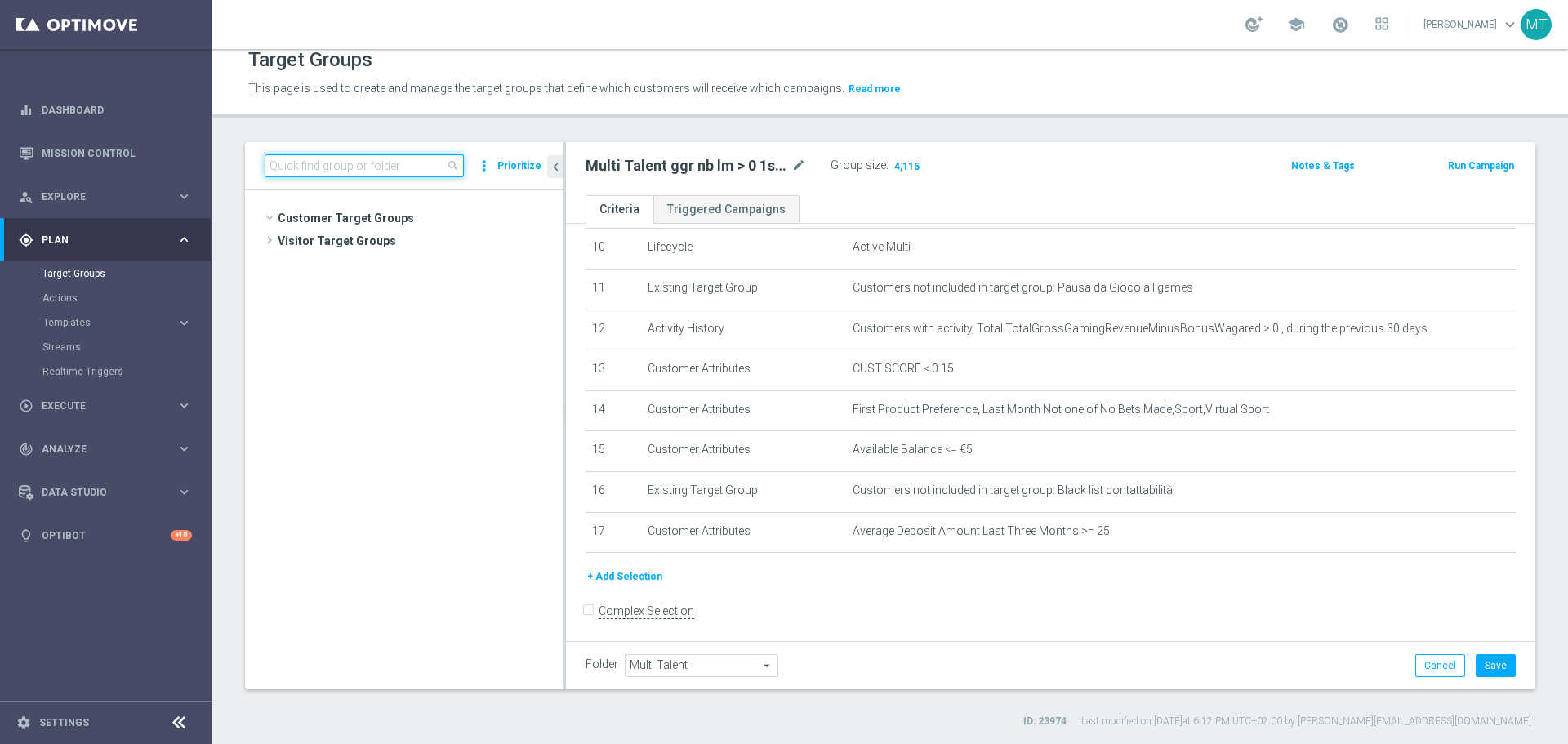
scroll to position [452, 0]
click at [376, 161] on input at bounding box center [364, 166] width 200 height 23
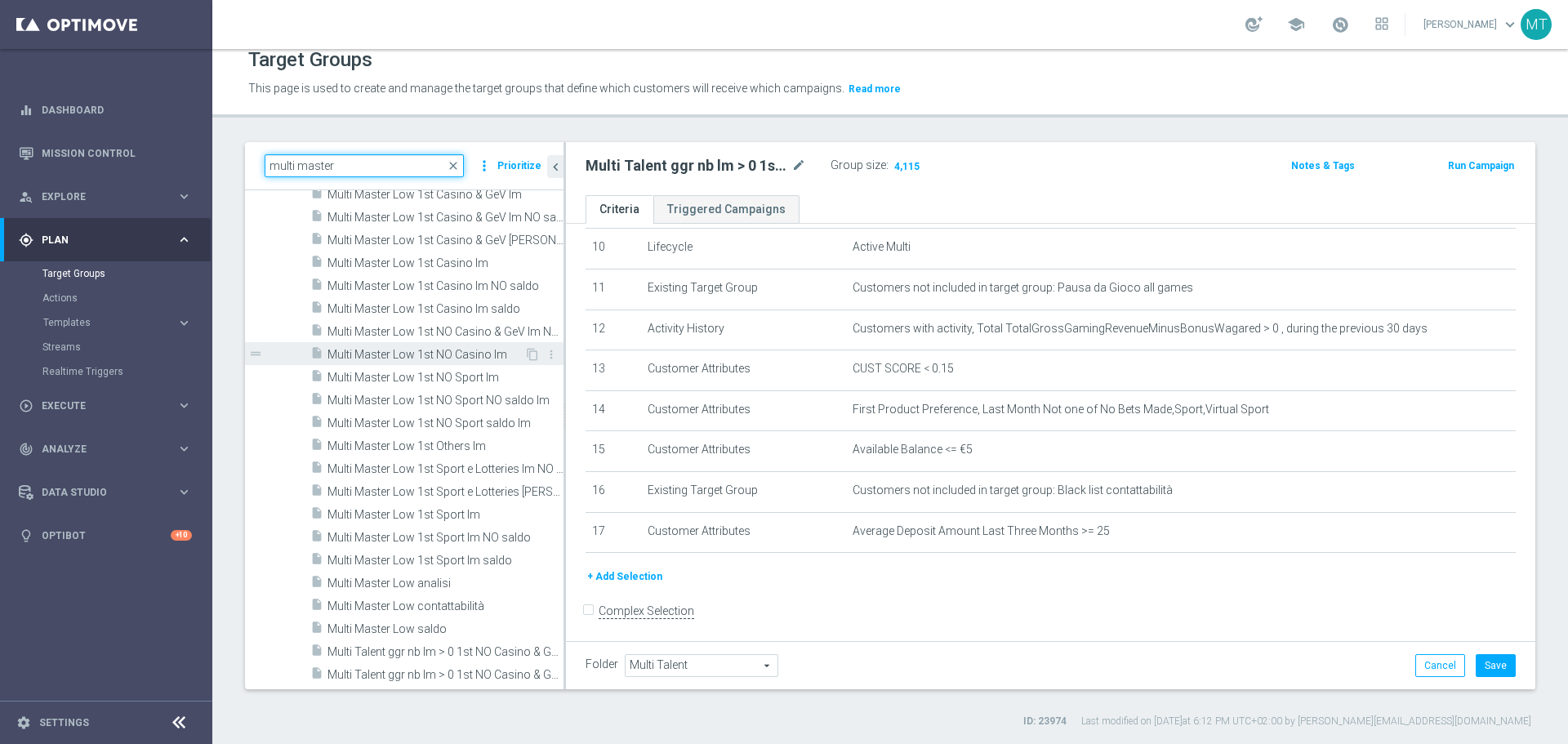
scroll to position [0, 0]
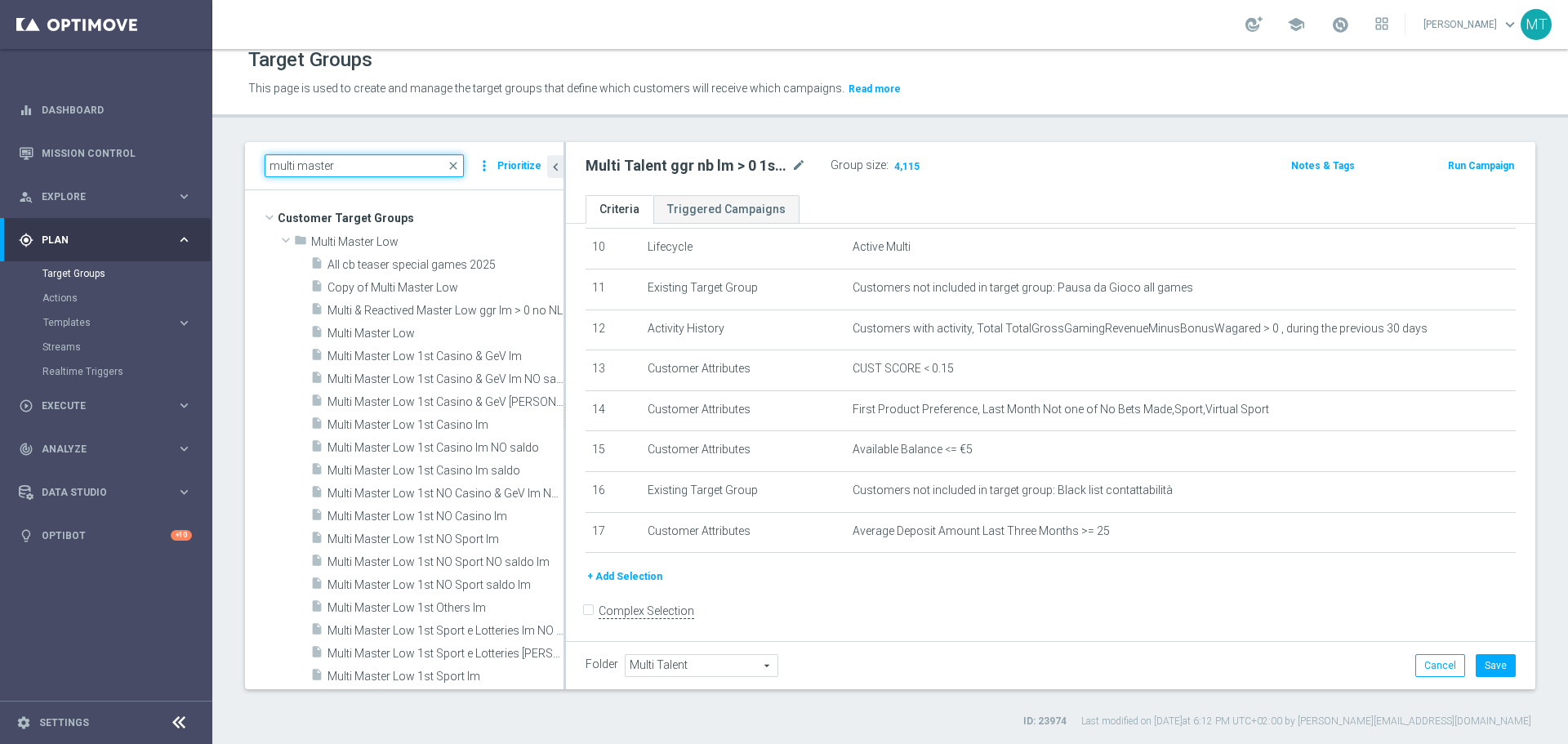
type input "multi master"
click at [567, 335] on div "# Selection Type Criteria delete_forever 1 Customer Attributes Account Status O…" at bounding box center [1050, 232] width 969 height 852
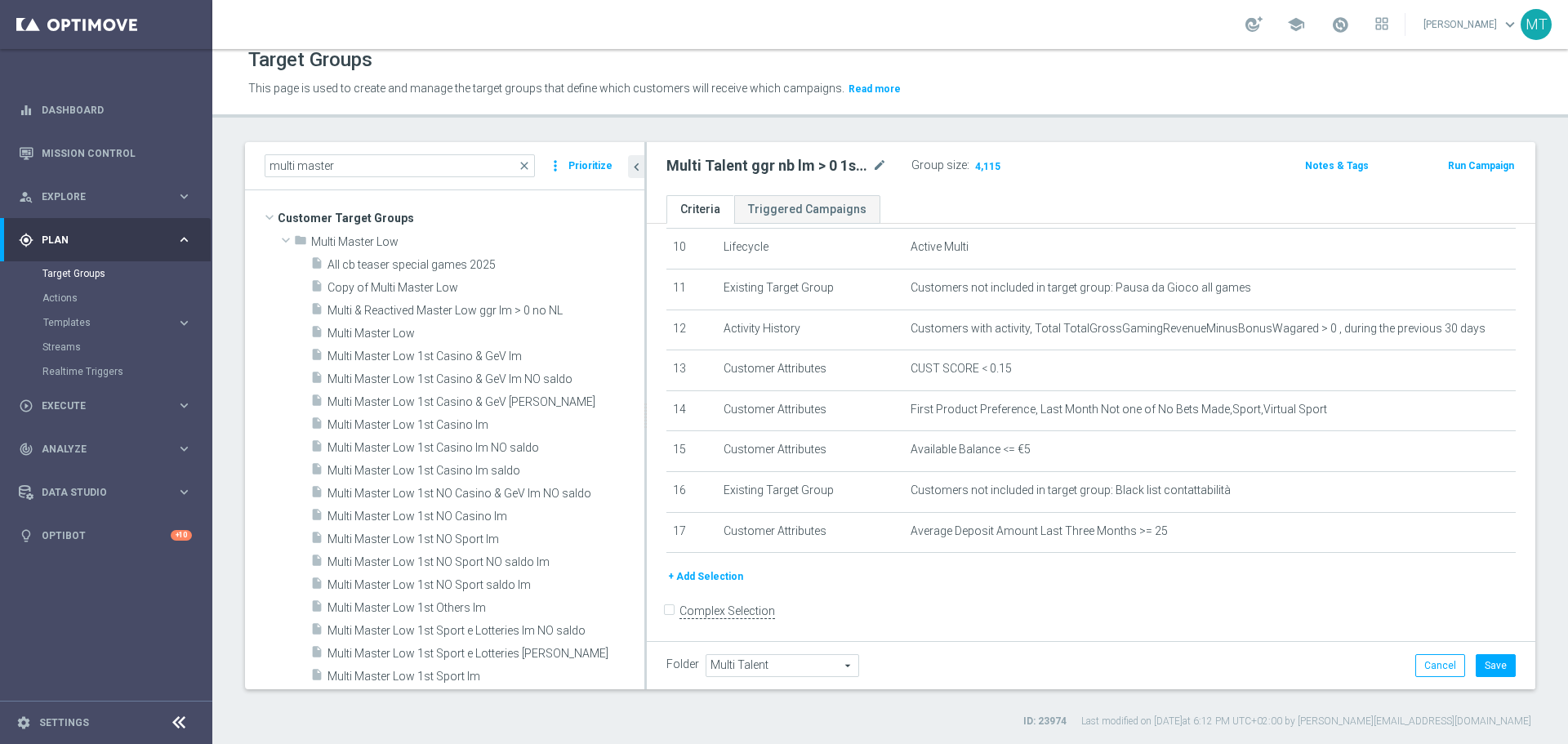
drag, startPoint x: 564, startPoint y: 335, endPoint x: 645, endPoint y: 342, distance: 81.3
click at [645, 342] on div at bounding box center [645, 415] width 3 height 547
click at [485, 539] on span "Multi Master Low 1st NO Sport lm" at bounding box center [465, 539] width 278 height 14
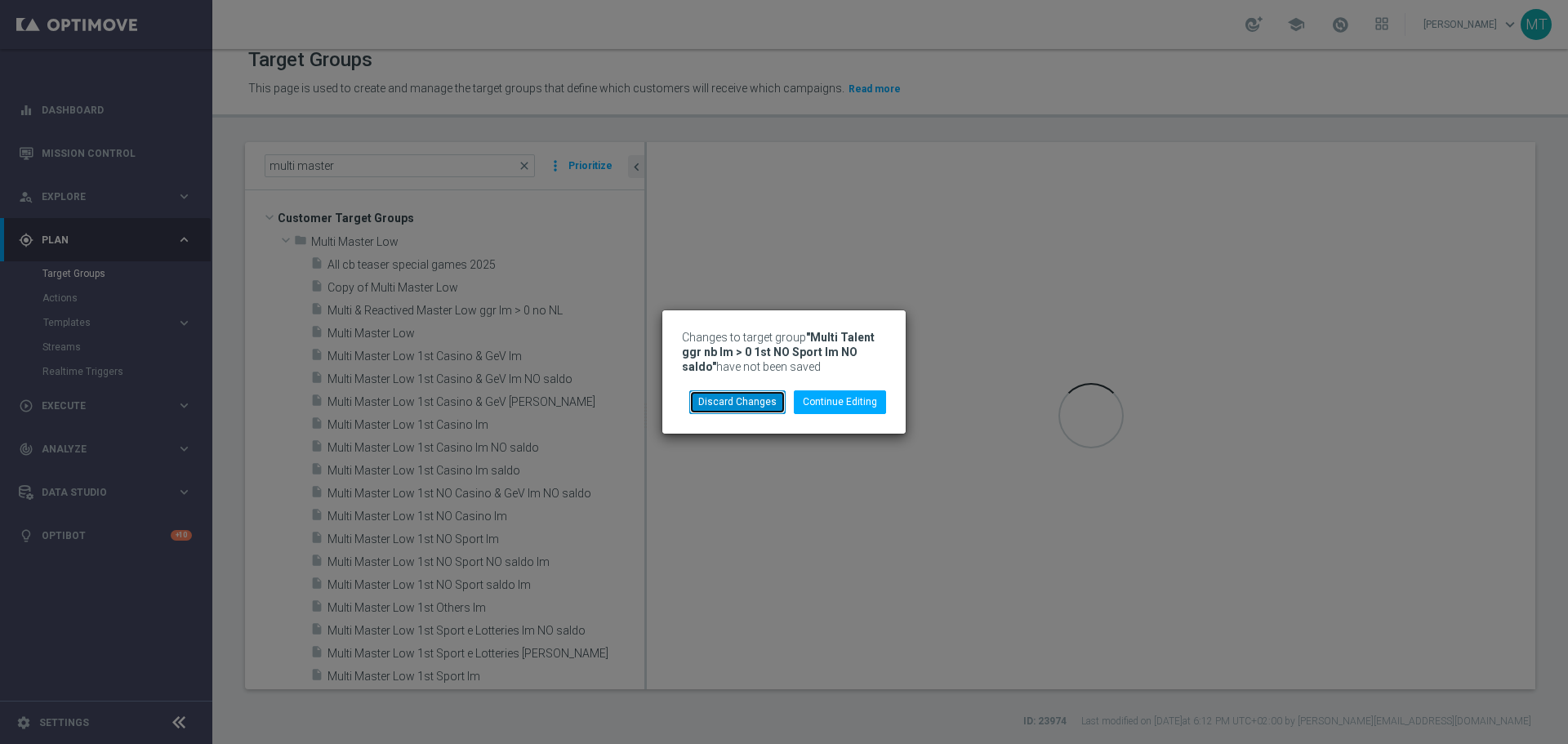
click at [764, 398] on button "Discard Changes" at bounding box center [736, 401] width 96 height 23
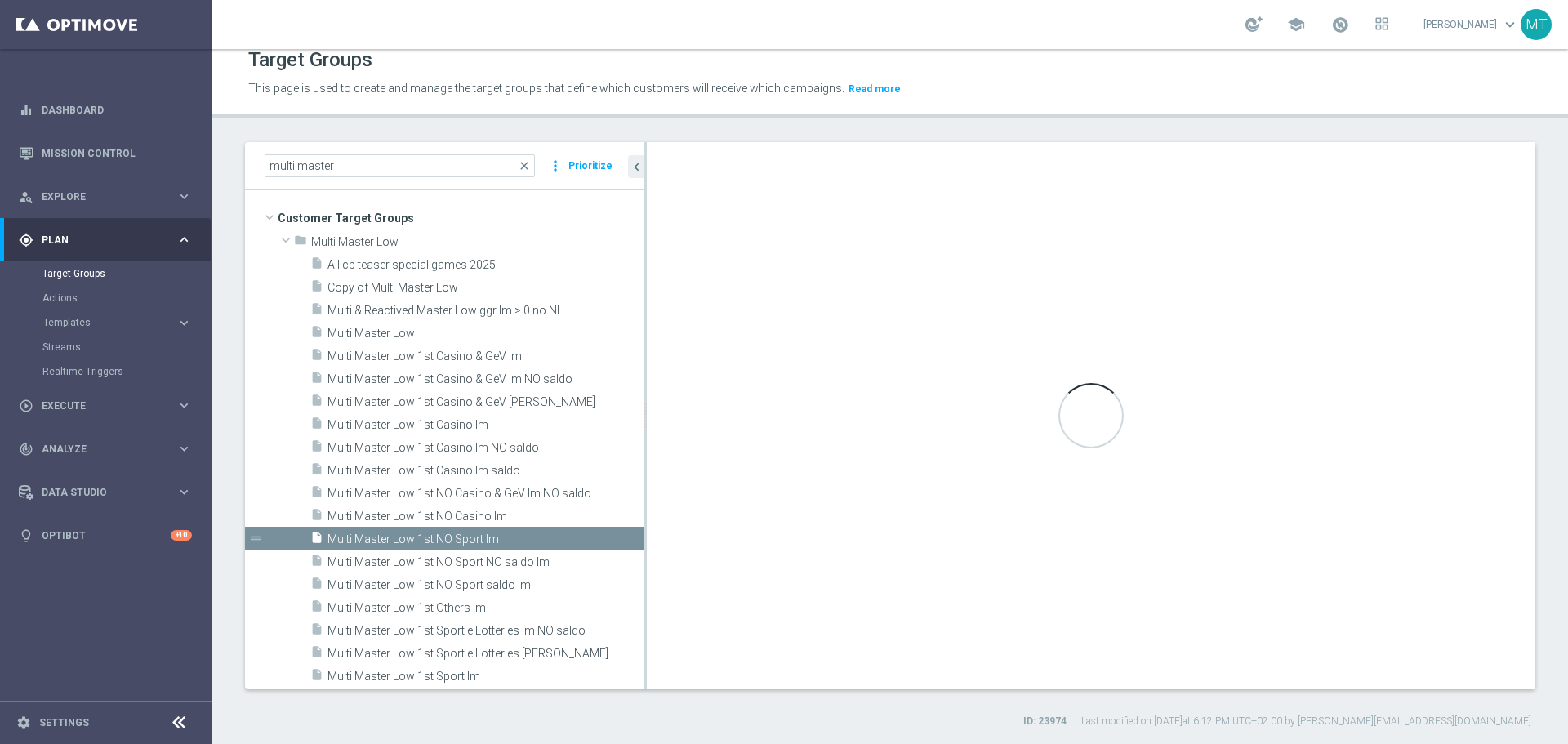
type input "Multi Master Low"
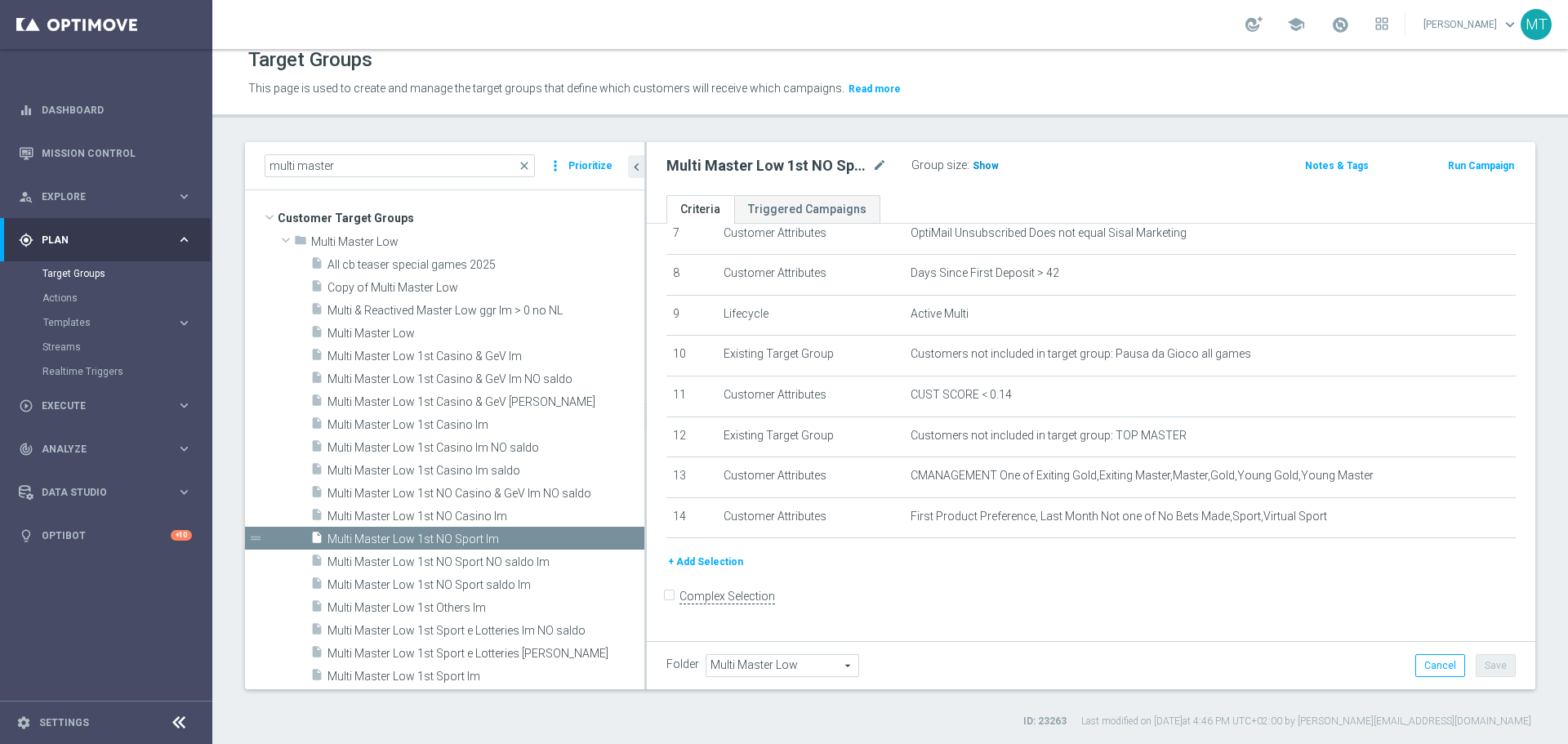
click at [985, 172] on h3 "Show" at bounding box center [985, 166] width 30 height 18
click at [883, 166] on icon "mode_edit" at bounding box center [879, 166] width 14 height 20
